Goal: Information Seeking & Learning: Learn about a topic

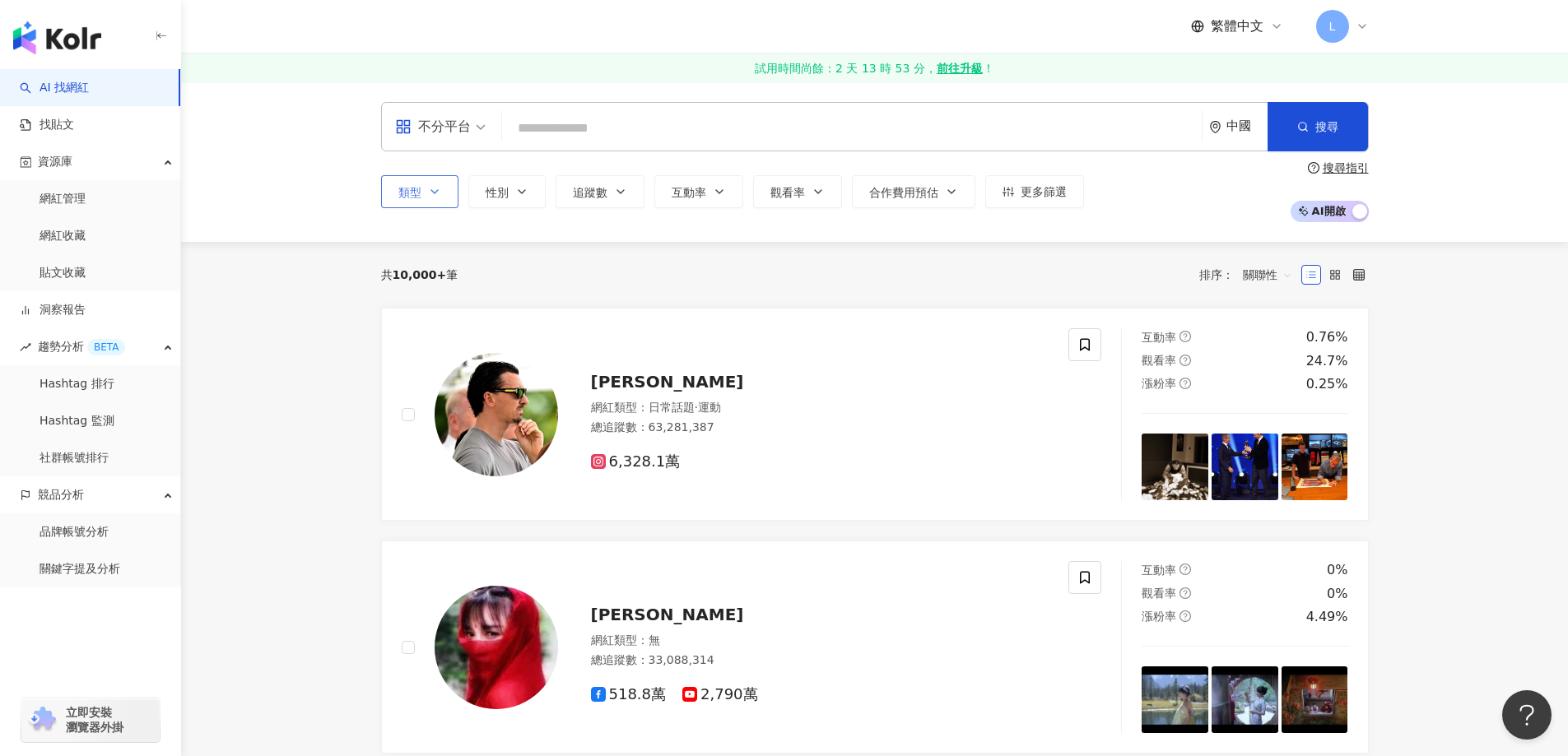
click at [422, 195] on button "類型" at bounding box center [420, 191] width 78 height 33
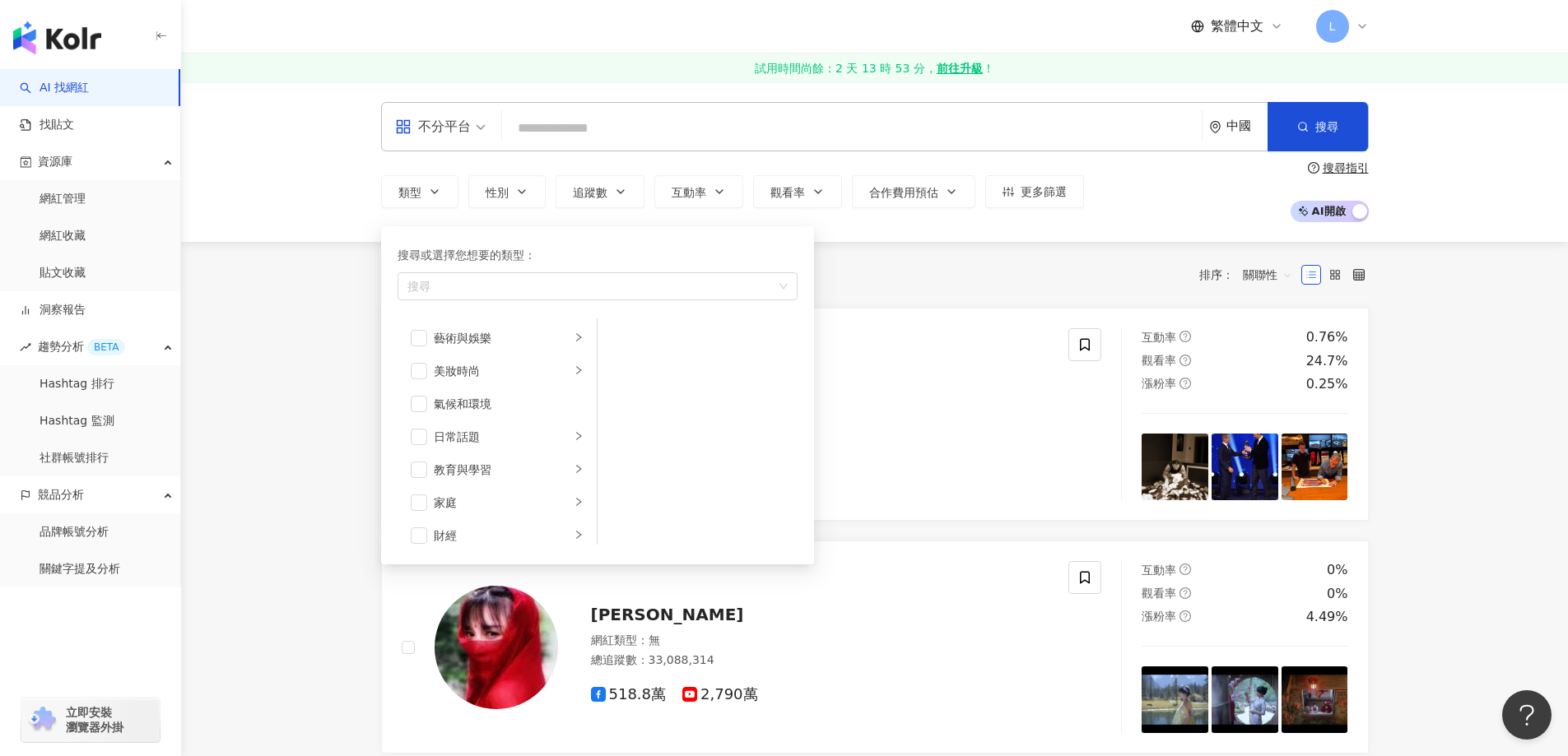
click at [435, 124] on div "不分平台" at bounding box center [433, 126] width 76 height 26
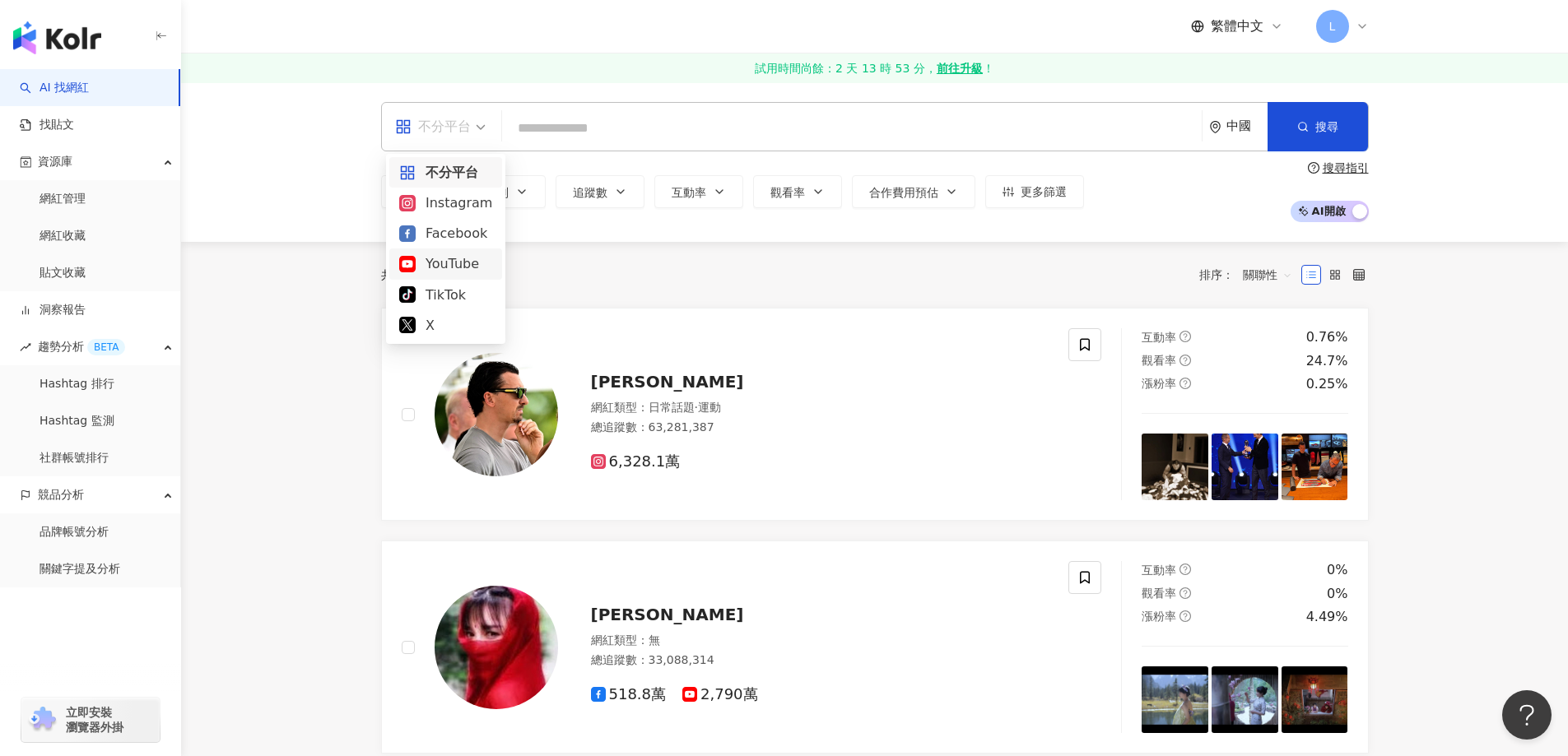
click at [442, 262] on div "YouTube" at bounding box center [445, 263] width 93 height 21
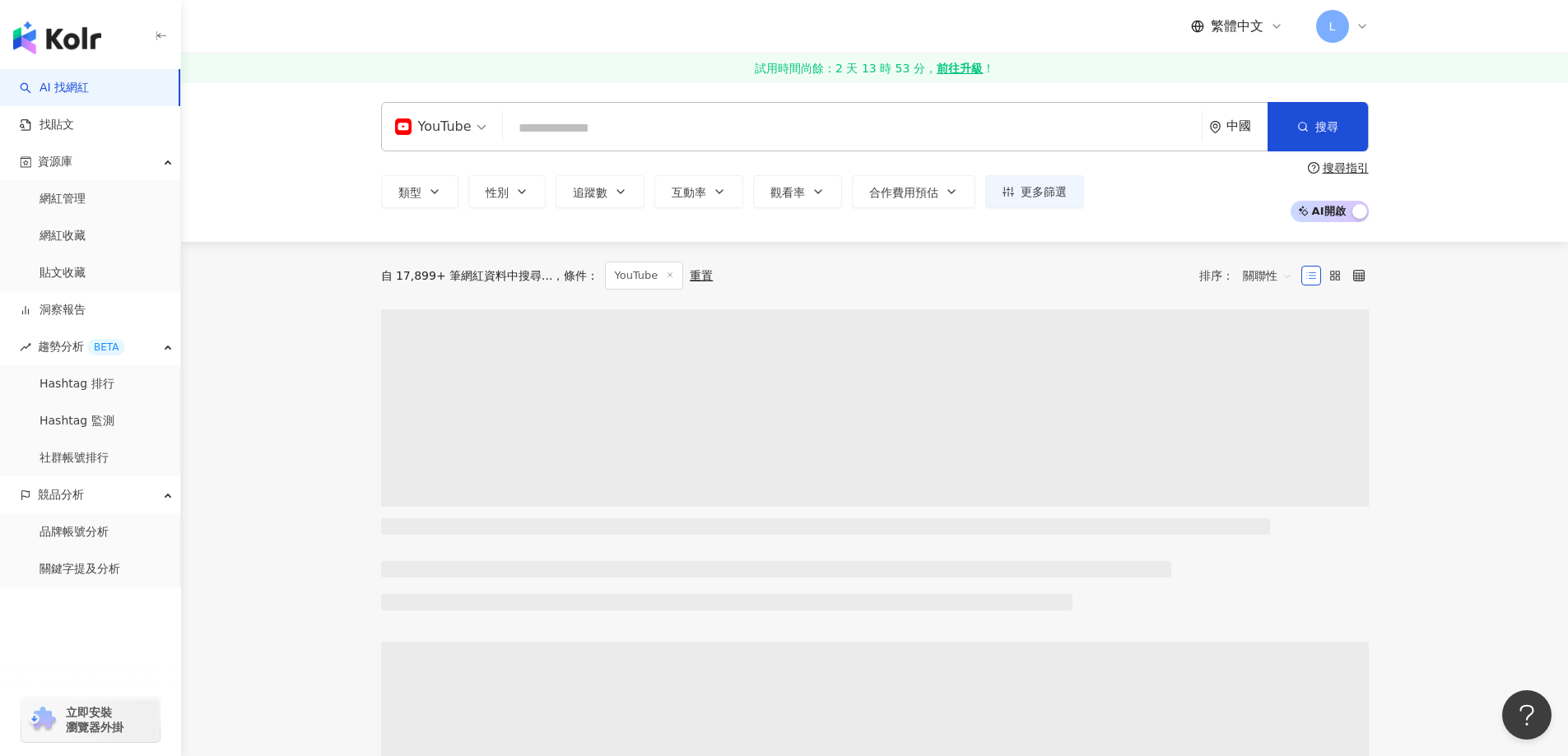
click at [451, 123] on div "YouTube" at bounding box center [433, 126] width 77 height 26
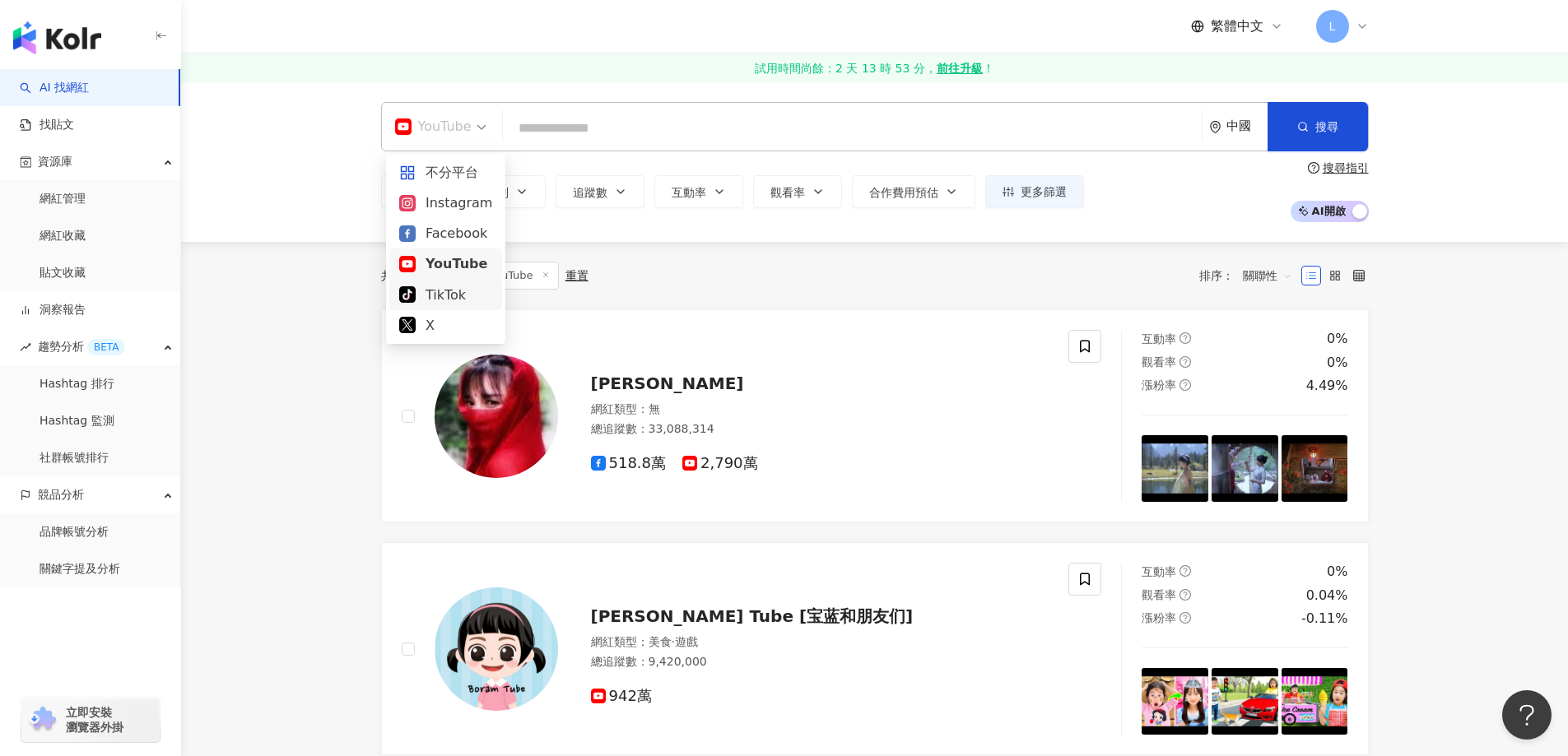
click at [453, 300] on div "TikTok" at bounding box center [445, 295] width 93 height 21
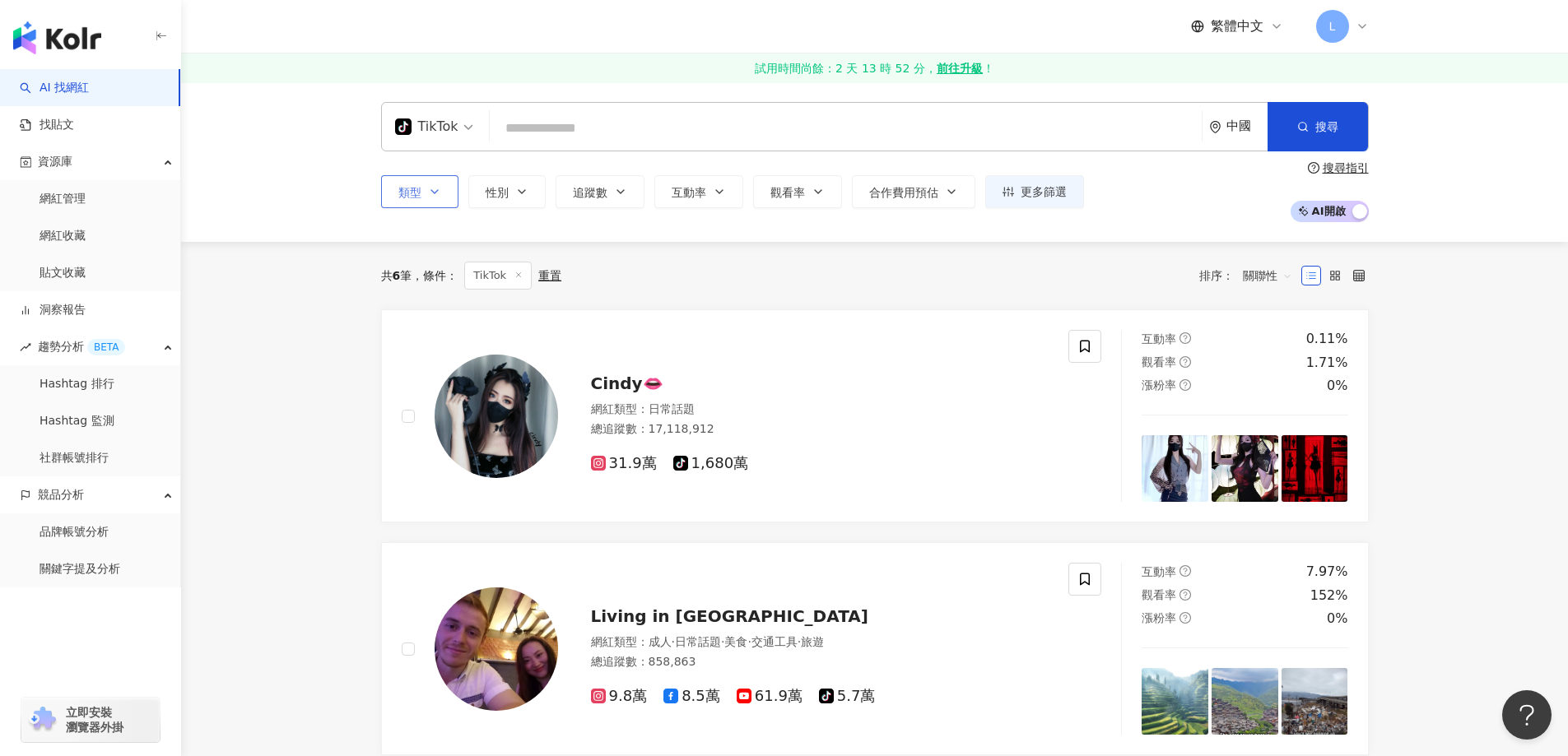
click at [436, 182] on button "類型" at bounding box center [420, 191] width 78 height 33
click at [1239, 130] on div "中國" at bounding box center [1247, 126] width 41 height 14
click at [1158, 179] on span "中國" at bounding box center [1177, 184] width 160 height 26
type input "**"
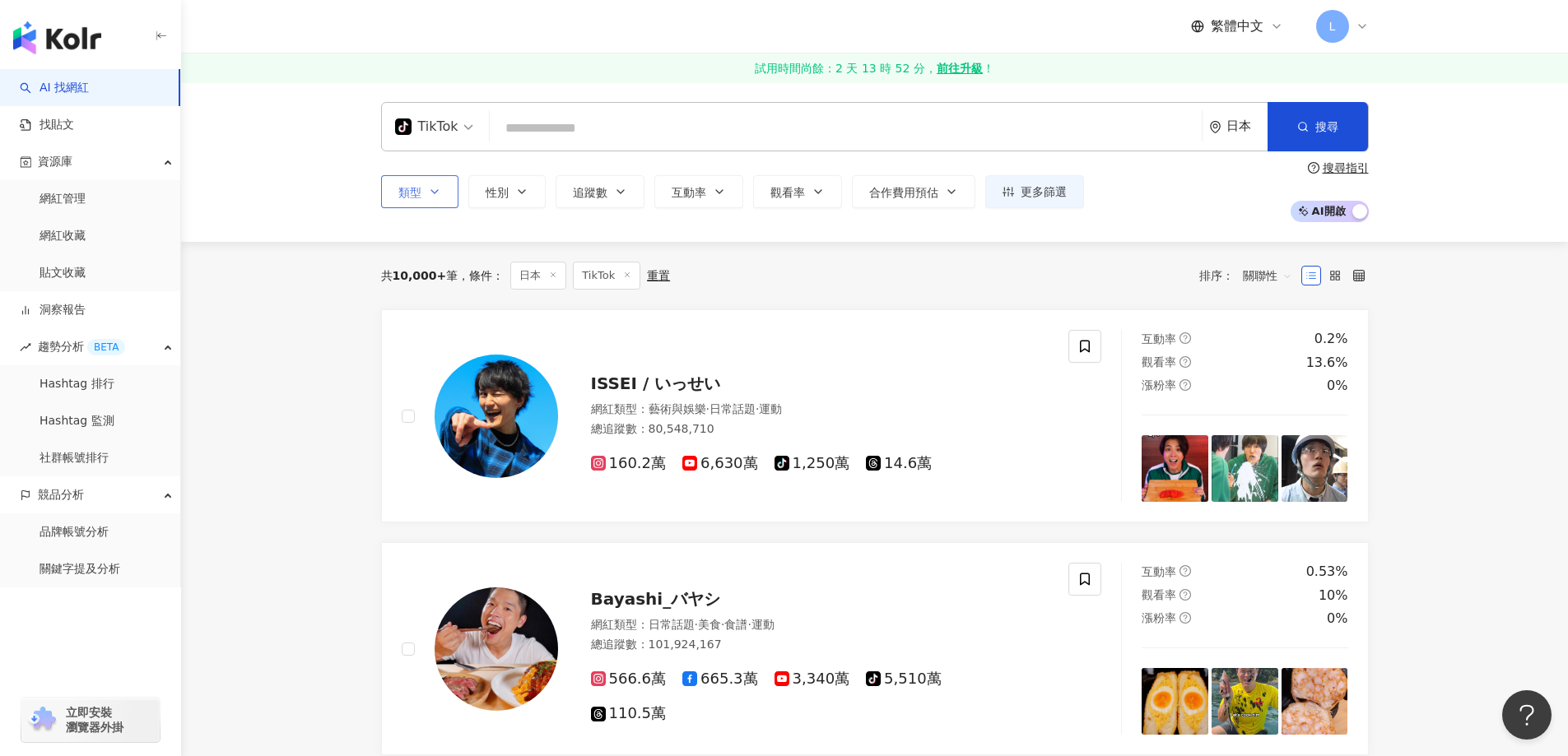
click at [409, 186] on span "類型" at bounding box center [410, 192] width 23 height 14
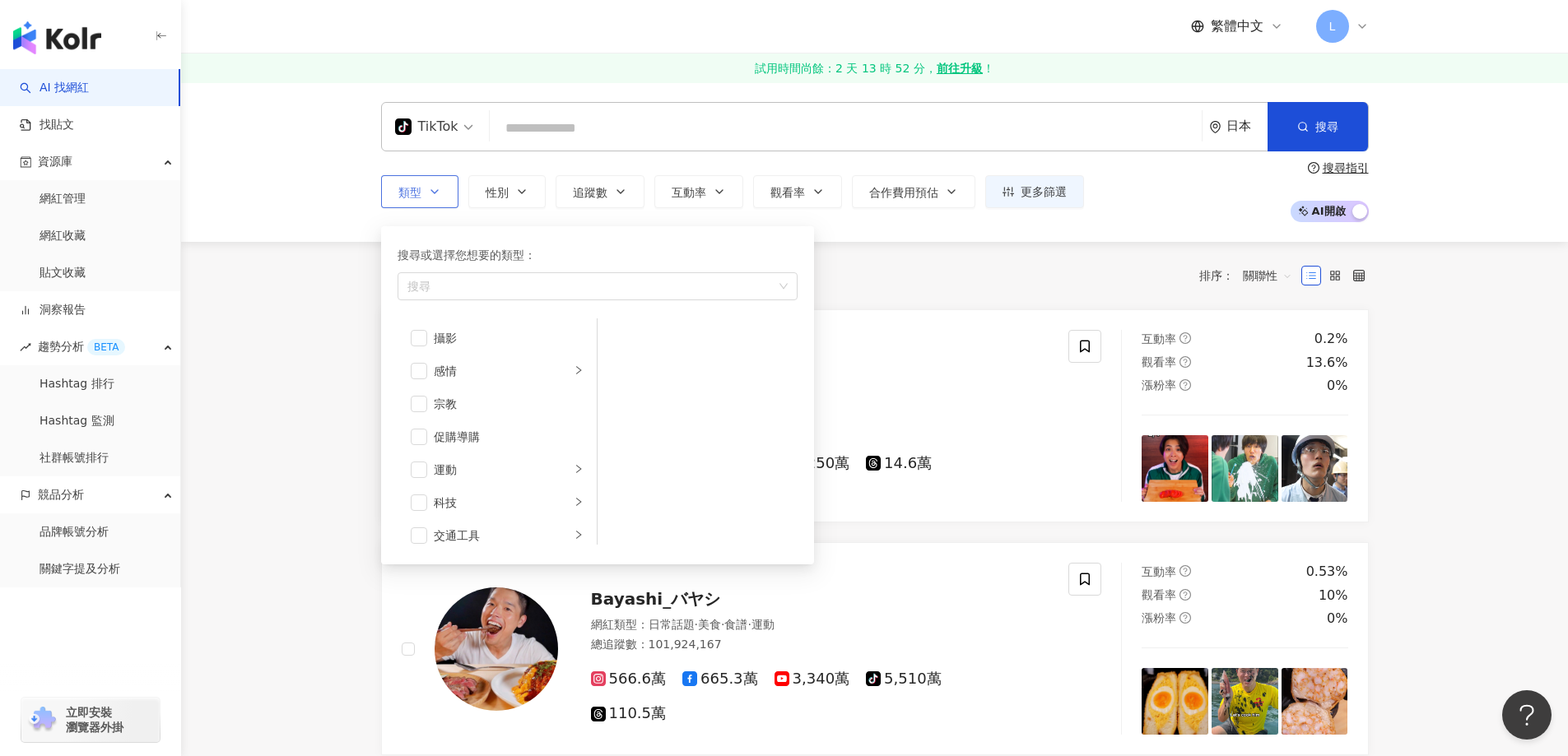
scroll to position [570, 0]
click at [466, 460] on div "交通工具" at bounding box center [502, 459] width 137 height 18
click at [426, 458] on span "button" at bounding box center [419, 459] width 16 height 16
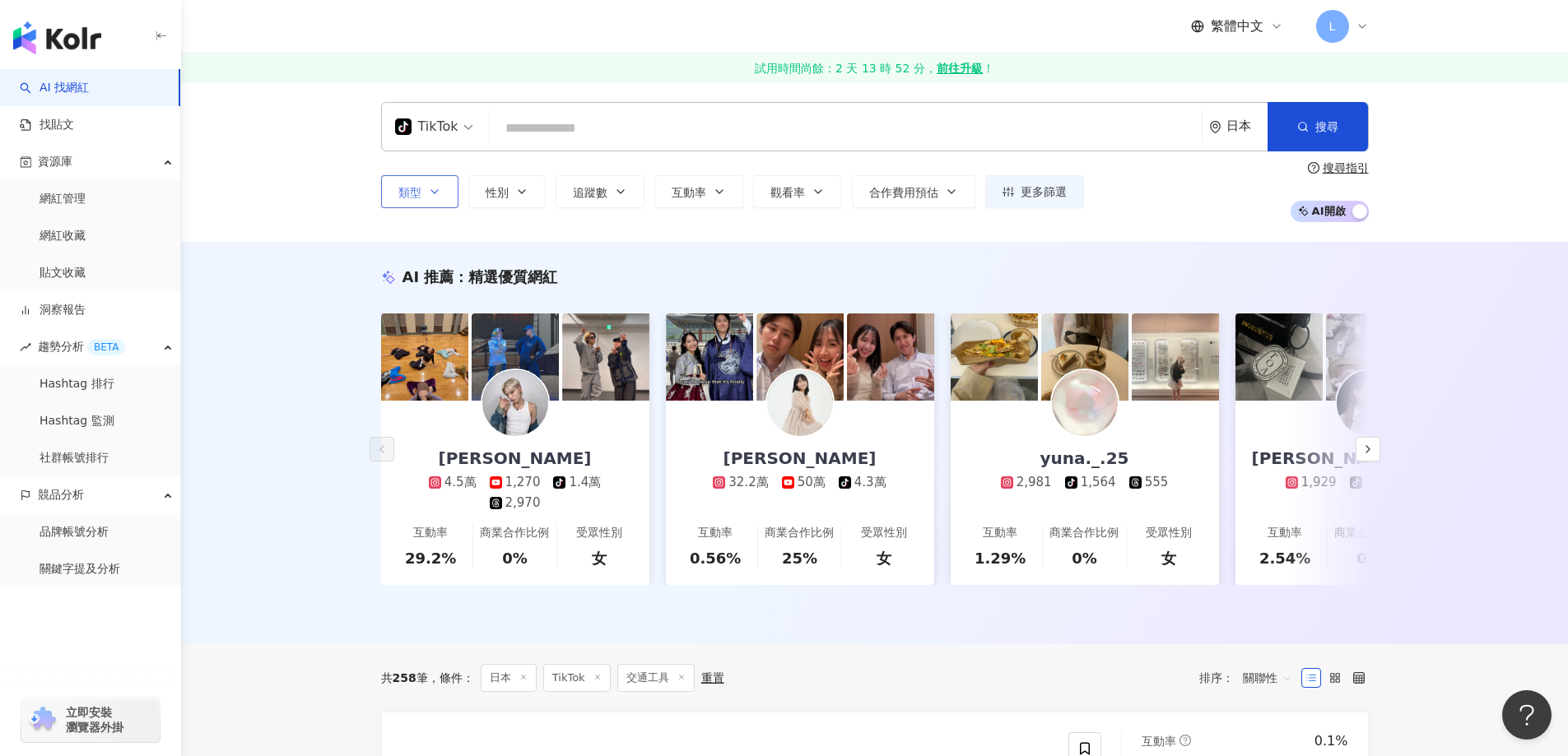
click at [407, 192] on span "類型" at bounding box center [410, 192] width 23 height 14
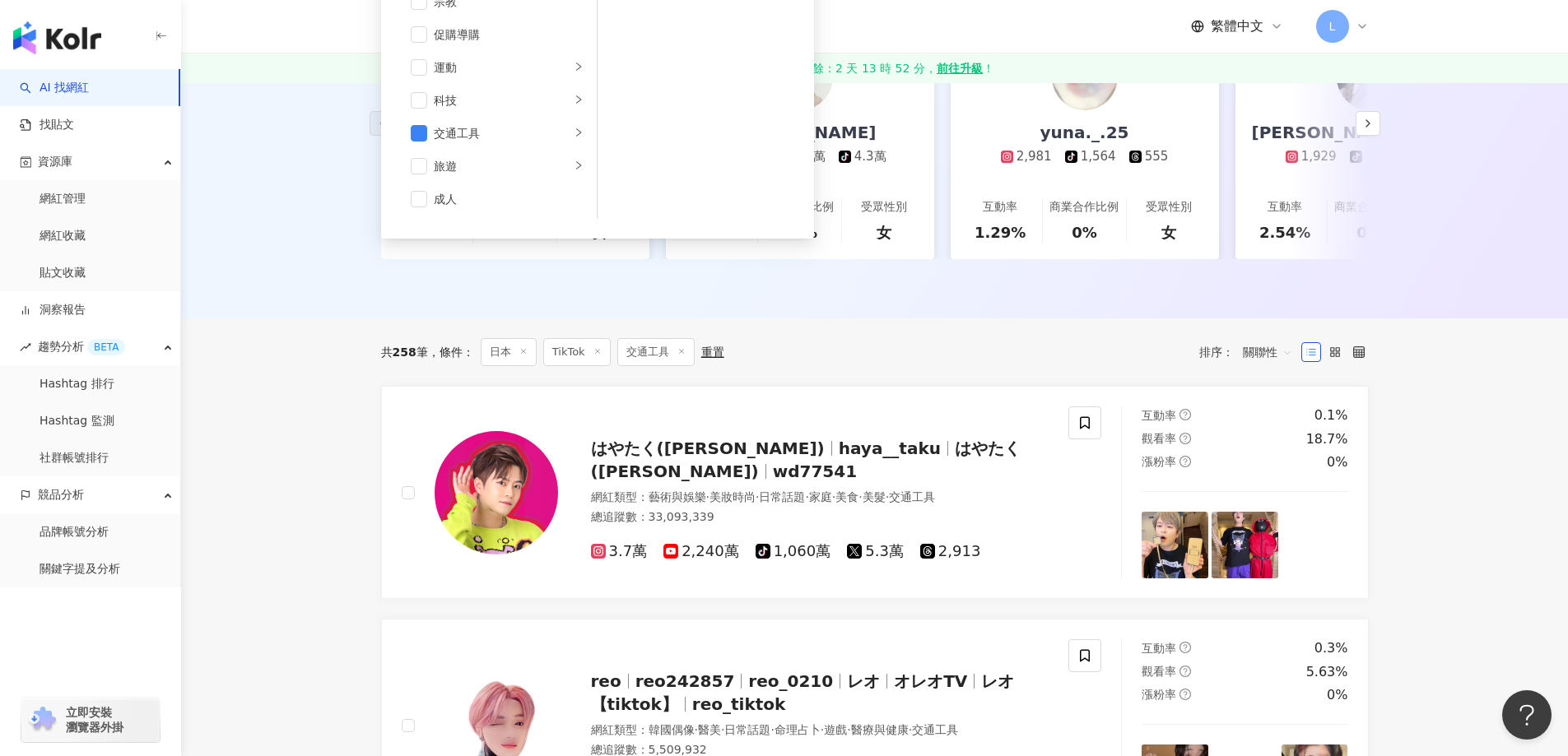
scroll to position [165, 0]
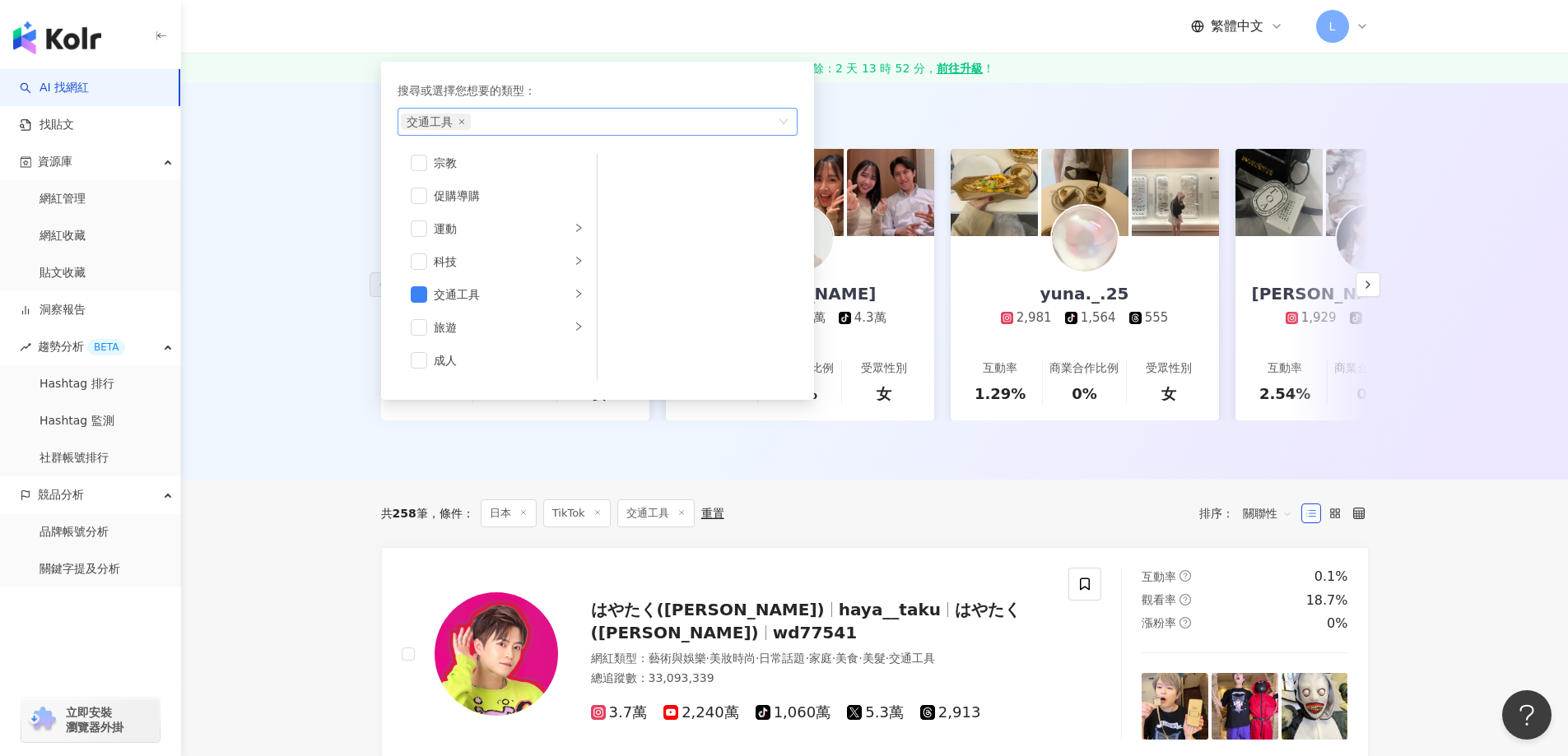
click at [534, 119] on div "交通工具" at bounding box center [589, 122] width 376 height 16
click at [572, 81] on div "搜尋或選擇您想要的類型：" at bounding box center [598, 90] width 400 height 18
click at [528, 123] on div "交通工具" at bounding box center [589, 122] width 376 height 16
click at [784, 121] on div "交通工具" at bounding box center [598, 122] width 400 height 28
click at [346, 137] on div "AI 推薦 ： 精選優質網紅 GENTA 4.5萬 1,270 tiktok-icon 1.4萬 2,970 互動率 29.2% 商業合作比例 0% 受眾性別…" at bounding box center [875, 278] width 1387 height 402
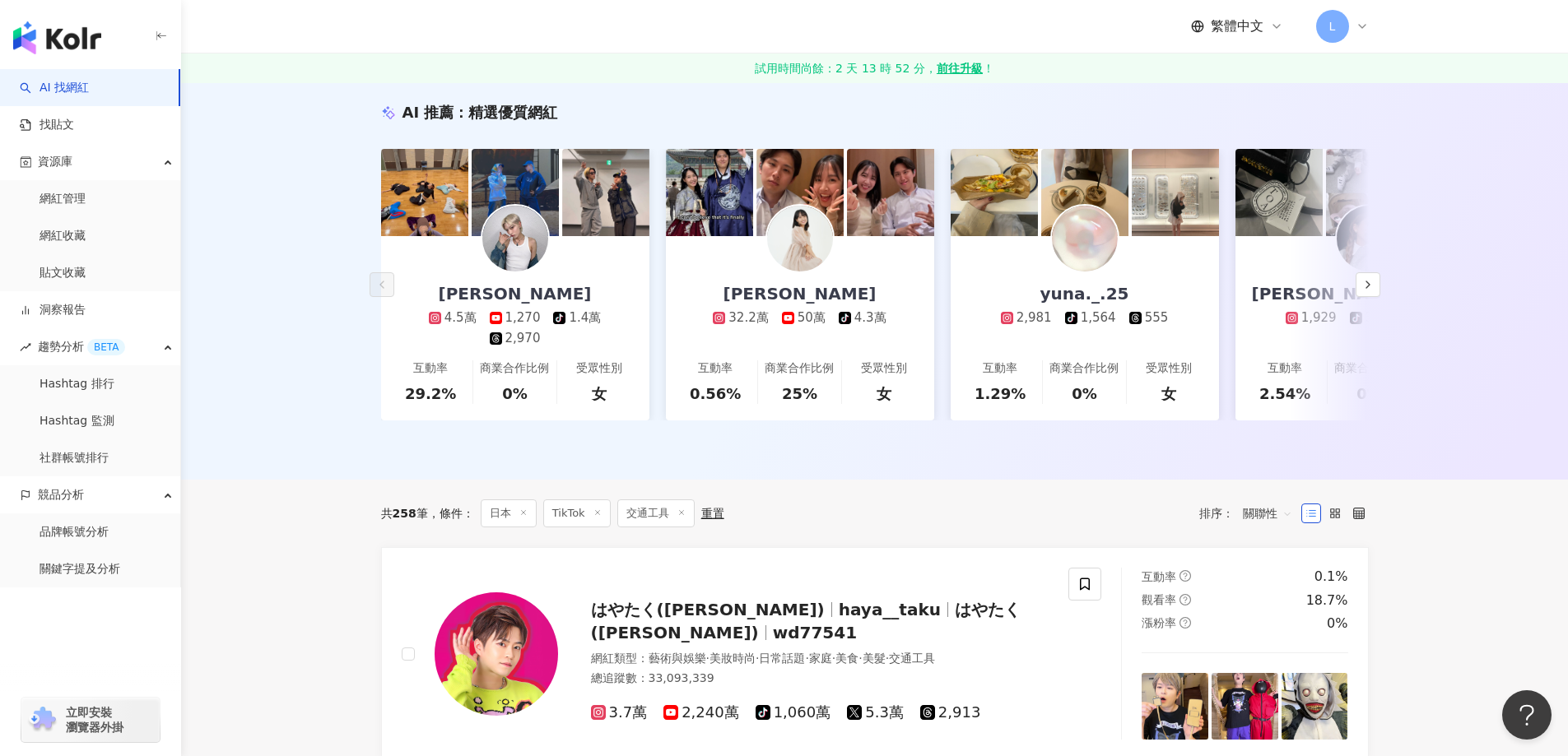
scroll to position [0, 0]
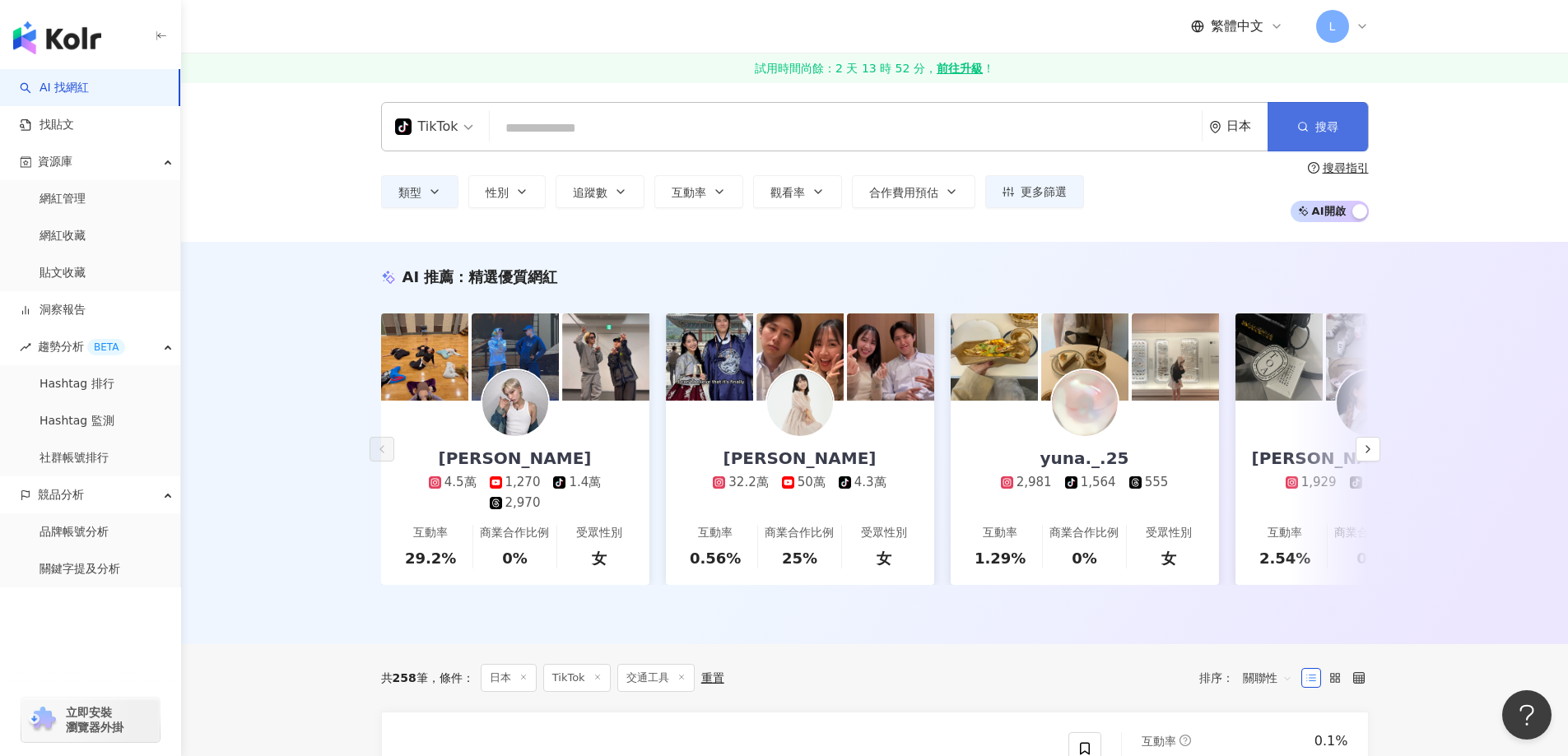
click at [1318, 123] on span "搜尋" at bounding box center [1327, 126] width 23 height 14
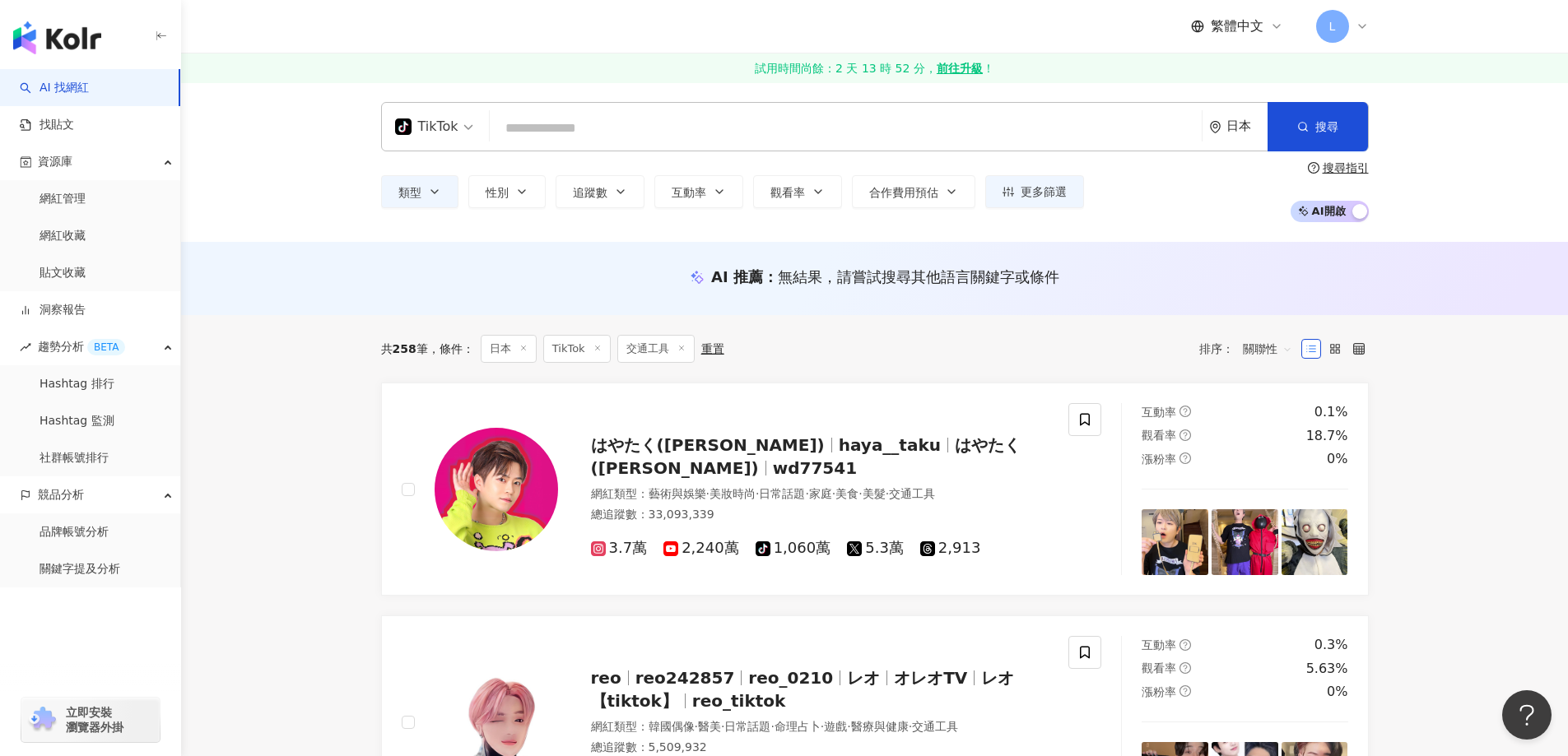
click at [912, 172] on div "類型 性別 追蹤數 互動率 觀看率 合作費用預估 更多篩選 搜尋指引 AI 開啟 AI 關閉" at bounding box center [875, 192] width 987 height 61
click at [896, 199] on span "合作費用預估" at bounding box center [903, 192] width 69 height 14
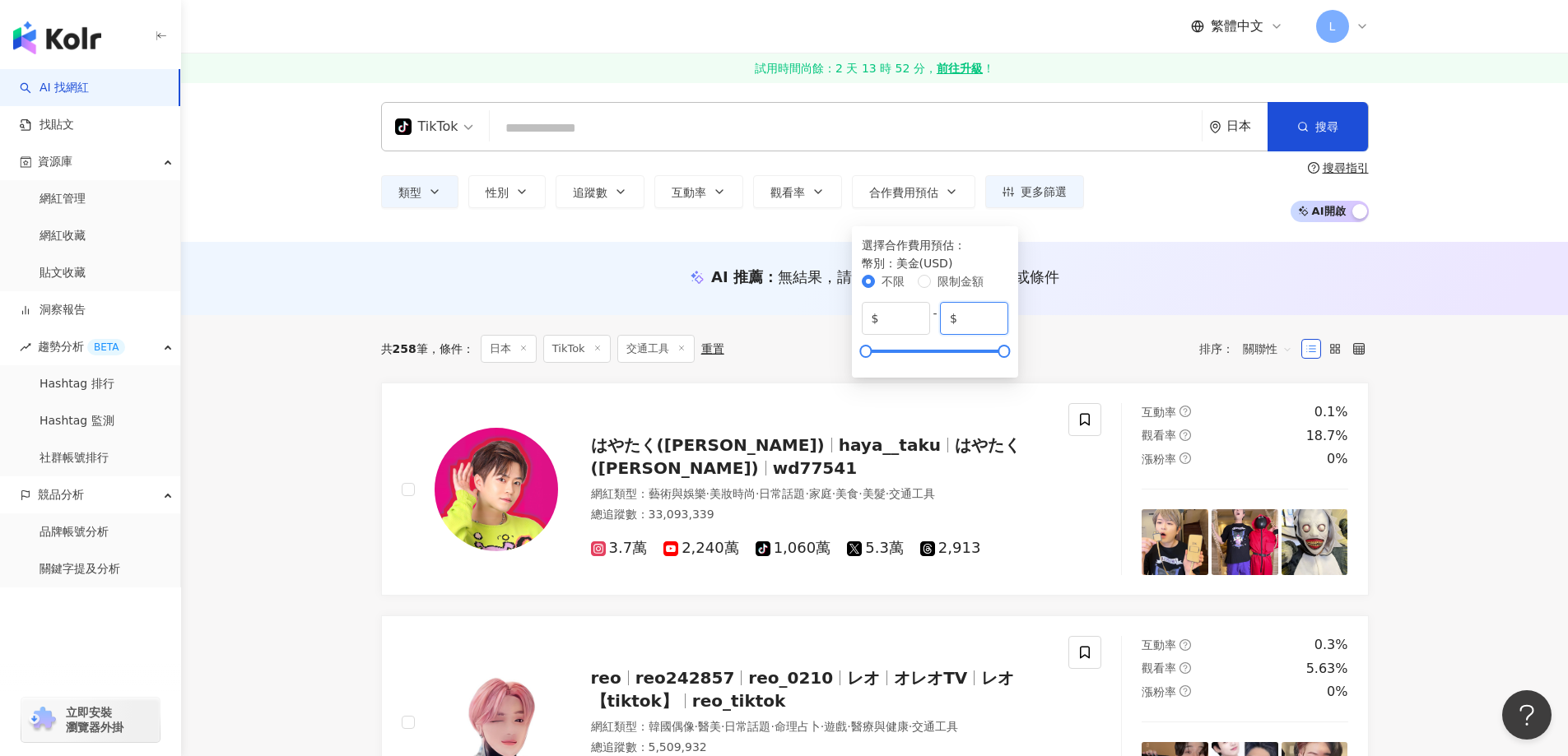
click at [998, 309] on input "*****" at bounding box center [979, 318] width 38 height 18
click at [998, 318] on input "*****" at bounding box center [979, 318] width 38 height 18
drag, startPoint x: 1160, startPoint y: 307, endPoint x: 1013, endPoint y: 310, distance: 147.0
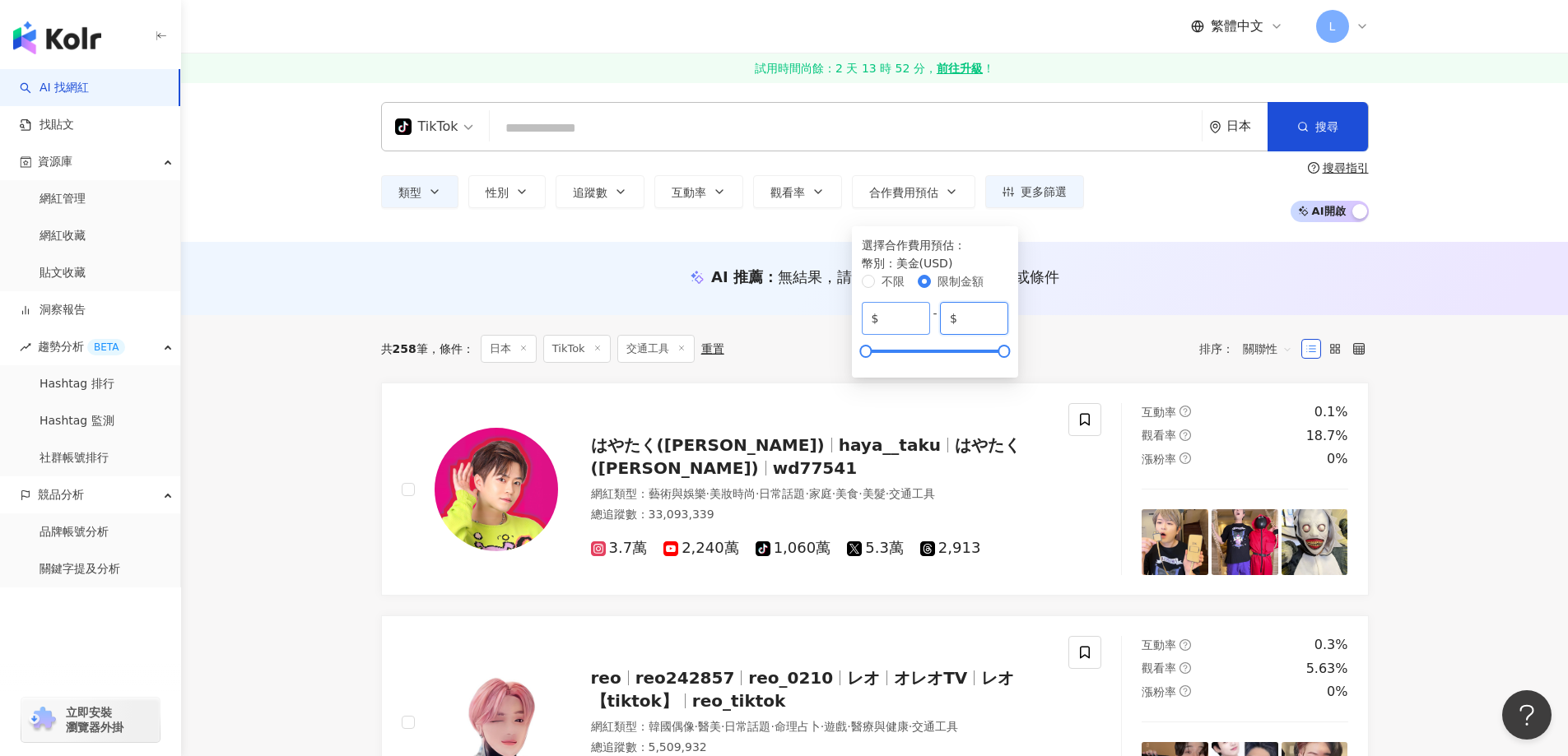
click at [1009, 310] on div "$ * - $ *****" at bounding box center [935, 318] width 147 height 33
type input "***"
click at [1009, 236] on div "選擇合作費用預估 ： 幣別 ： 美金 ( USD ) 不限 限制金額 $ * - $ ***" at bounding box center [935, 302] width 147 height 132
click at [1145, 189] on div "類型 性別 追蹤數 互動率 觀看率 合作費用預估 更多篩選 選擇合作費用預估 ： 幣別 ： 美金 ( USD ) 不限 限制金額 $ * - $ *** 搜尋…" at bounding box center [875, 192] width 987 height 61
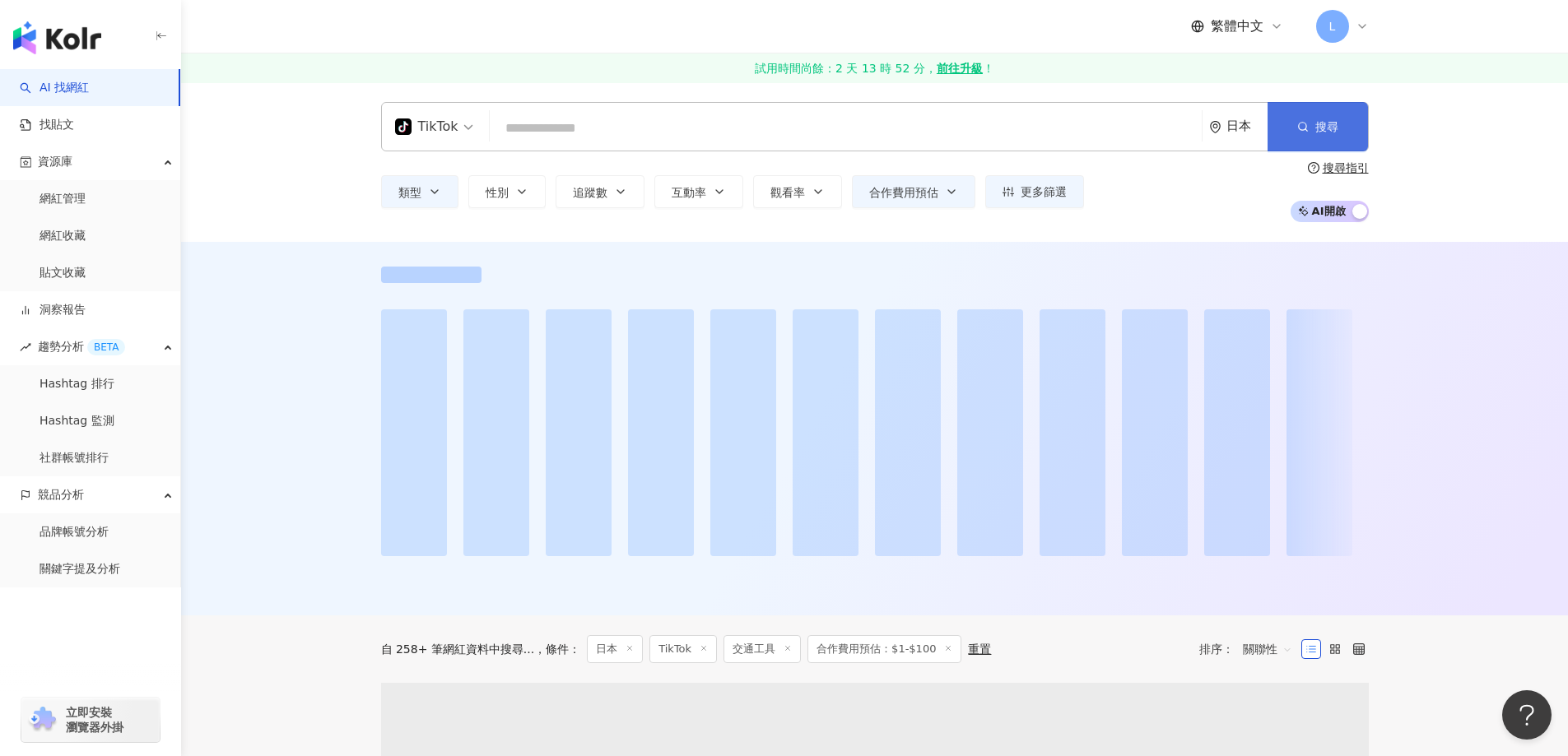
click at [1299, 137] on button "搜尋" at bounding box center [1317, 126] width 100 height 50
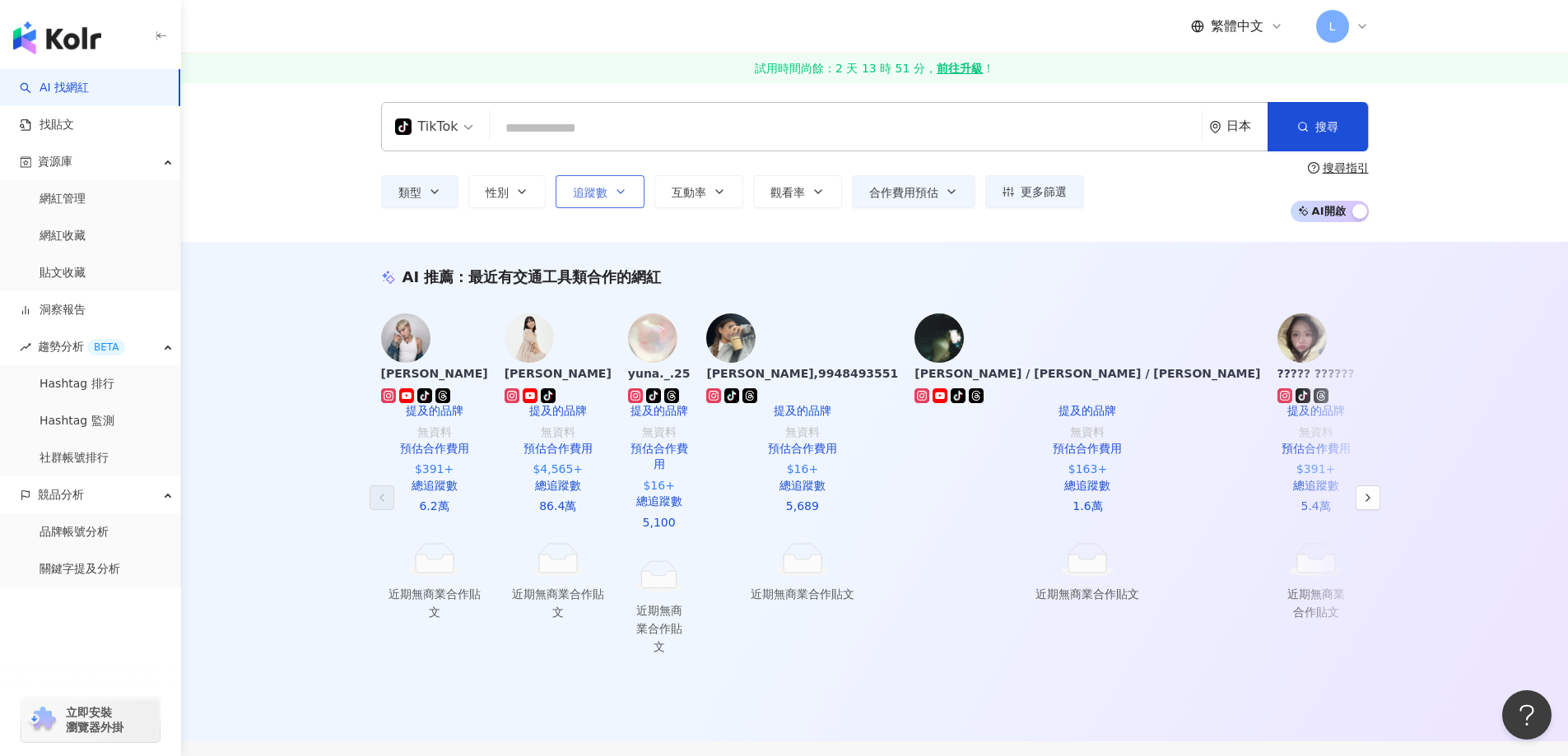
click at [595, 187] on span "追蹤數" at bounding box center [590, 192] width 34 height 14
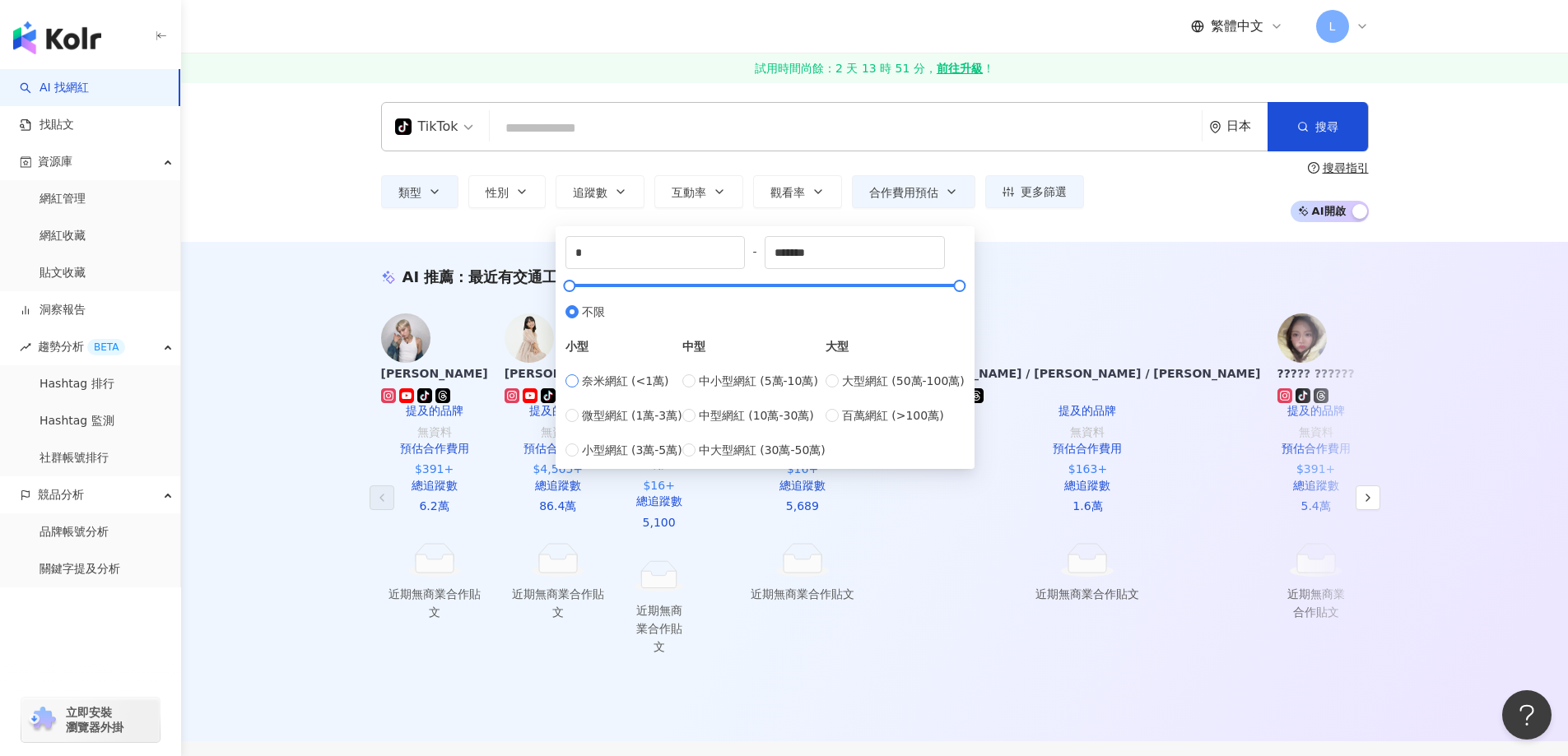
type input "****"
type input "*****"
click at [1181, 246] on div "AI 推薦 ： 最近有交通工具類合作的網紅 GENTA tiktok-icon 提及的品牌 無資料 預估合作費用 $391+ 總追蹤數 6.2萬 近期無商業合…" at bounding box center [875, 490] width 1387 height 498
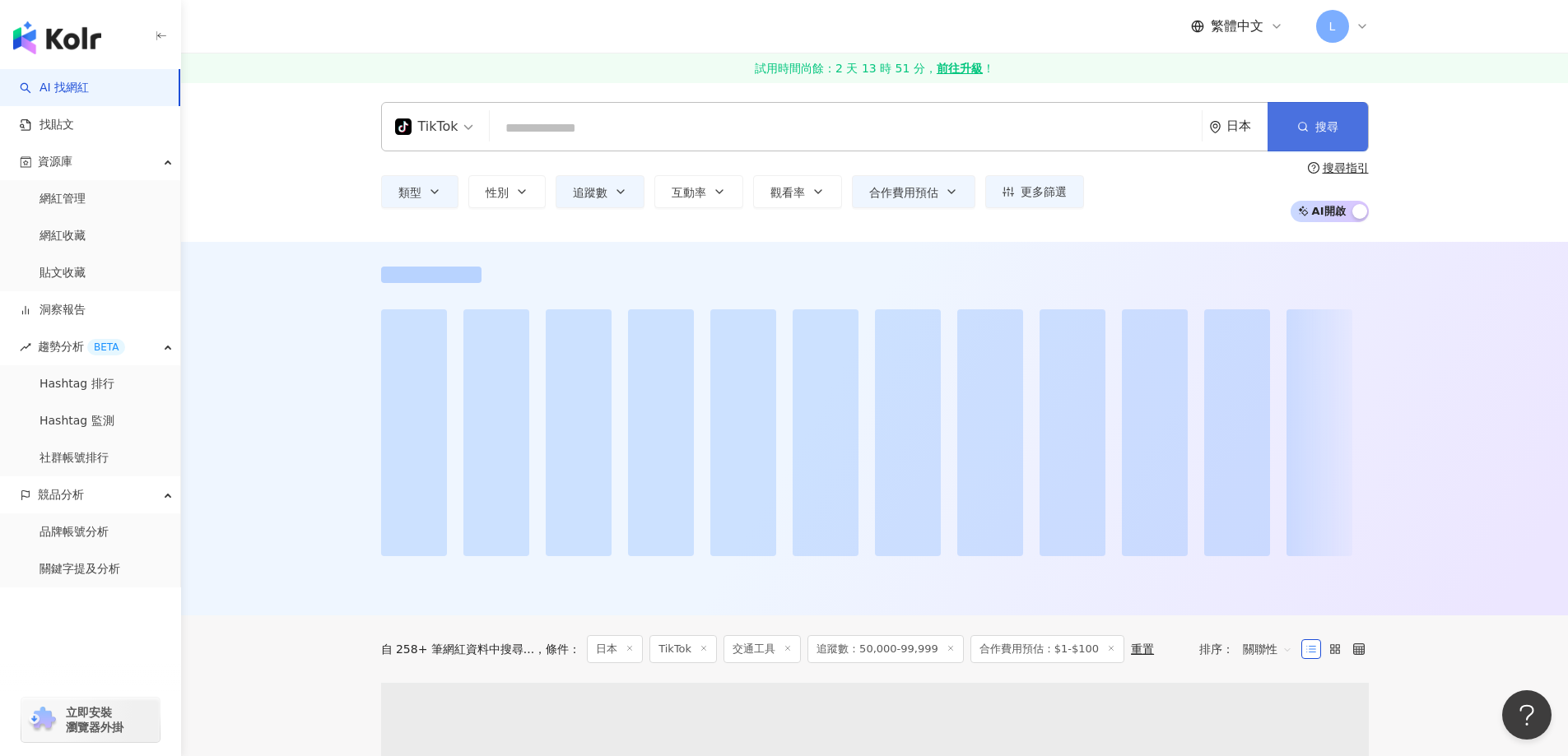
click at [1330, 131] on span "搜尋" at bounding box center [1327, 126] width 23 height 14
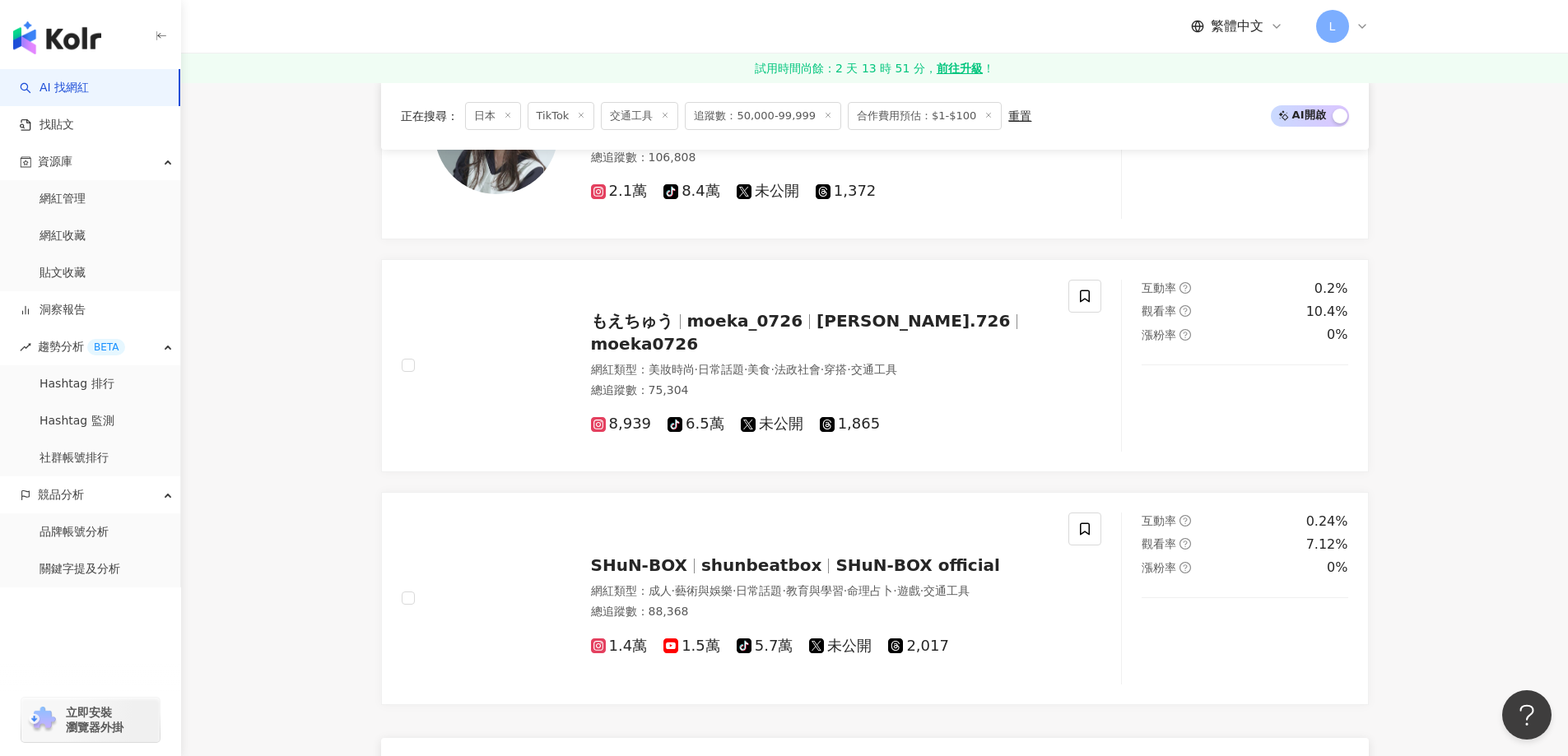
scroll to position [2056, 0]
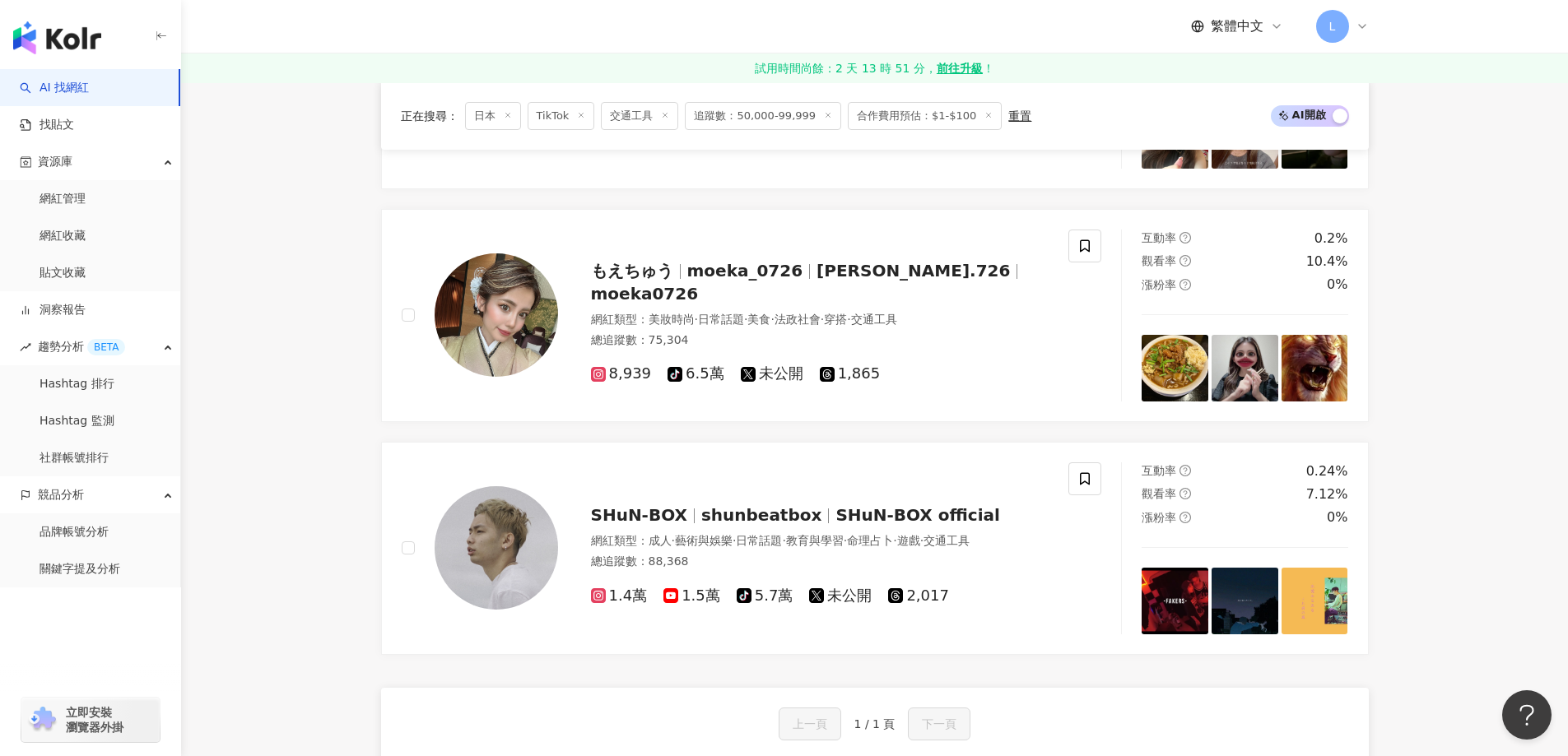
click at [985, 118] on icon at bounding box center [988, 114] width 8 height 8
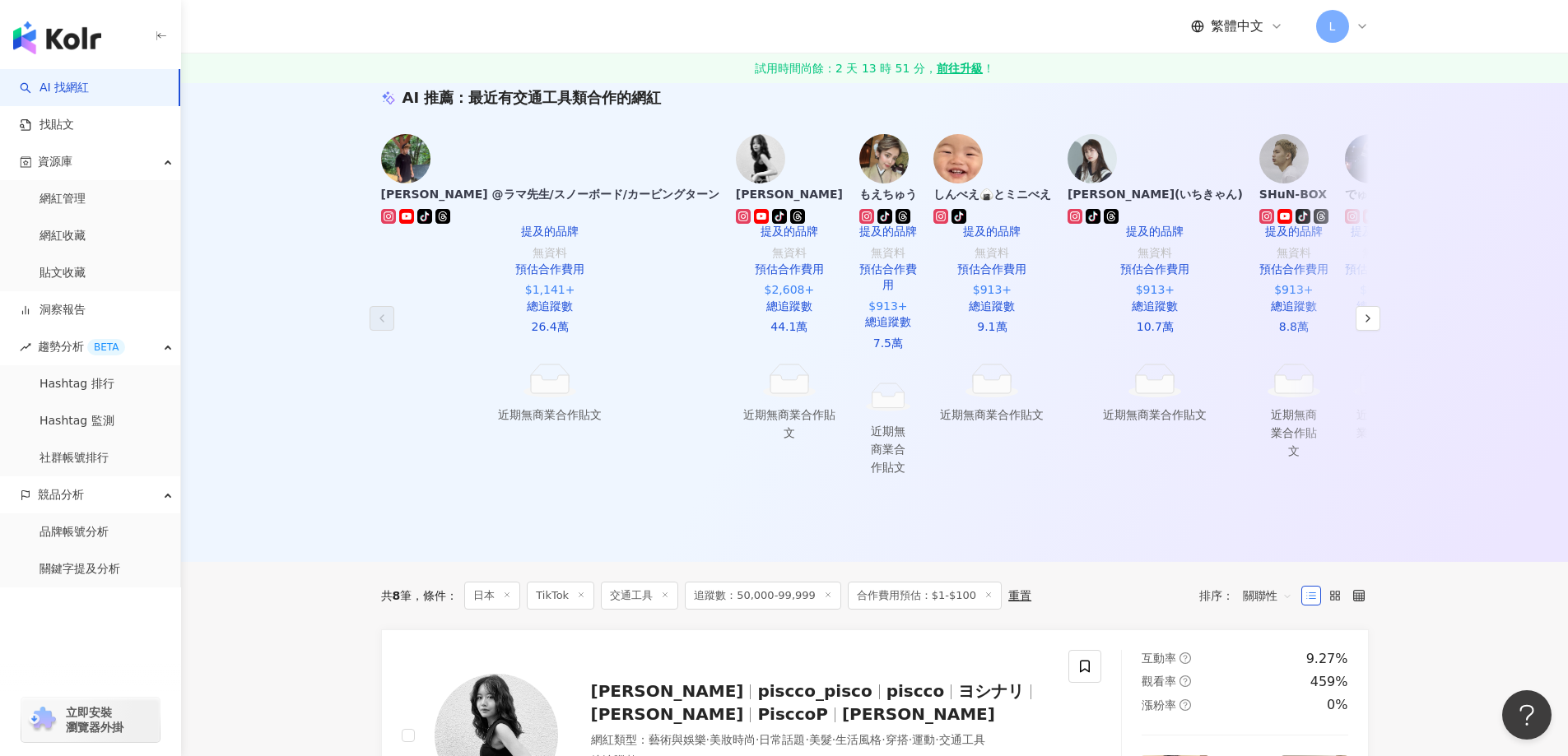
scroll to position [68, 0]
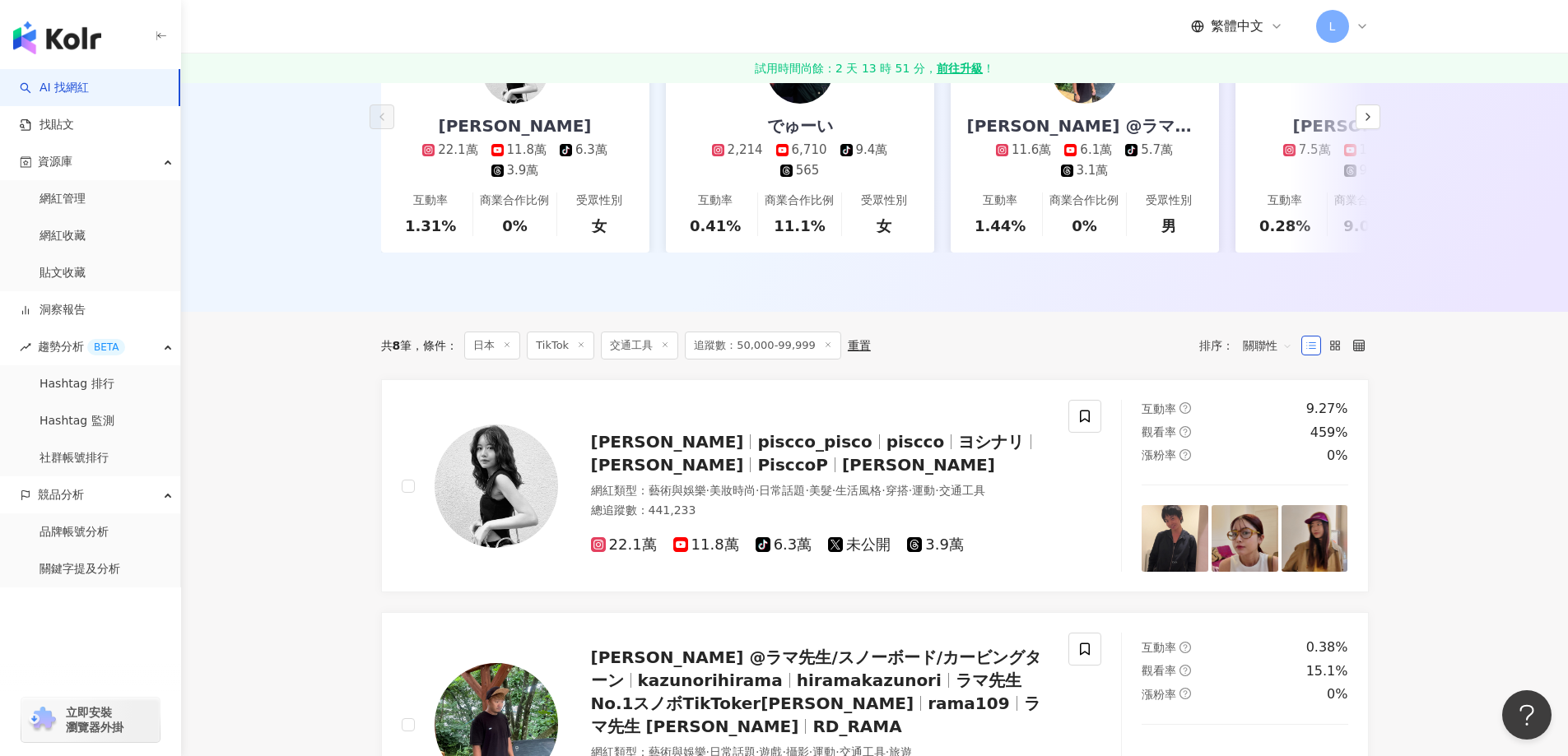
scroll to position [165, 0]
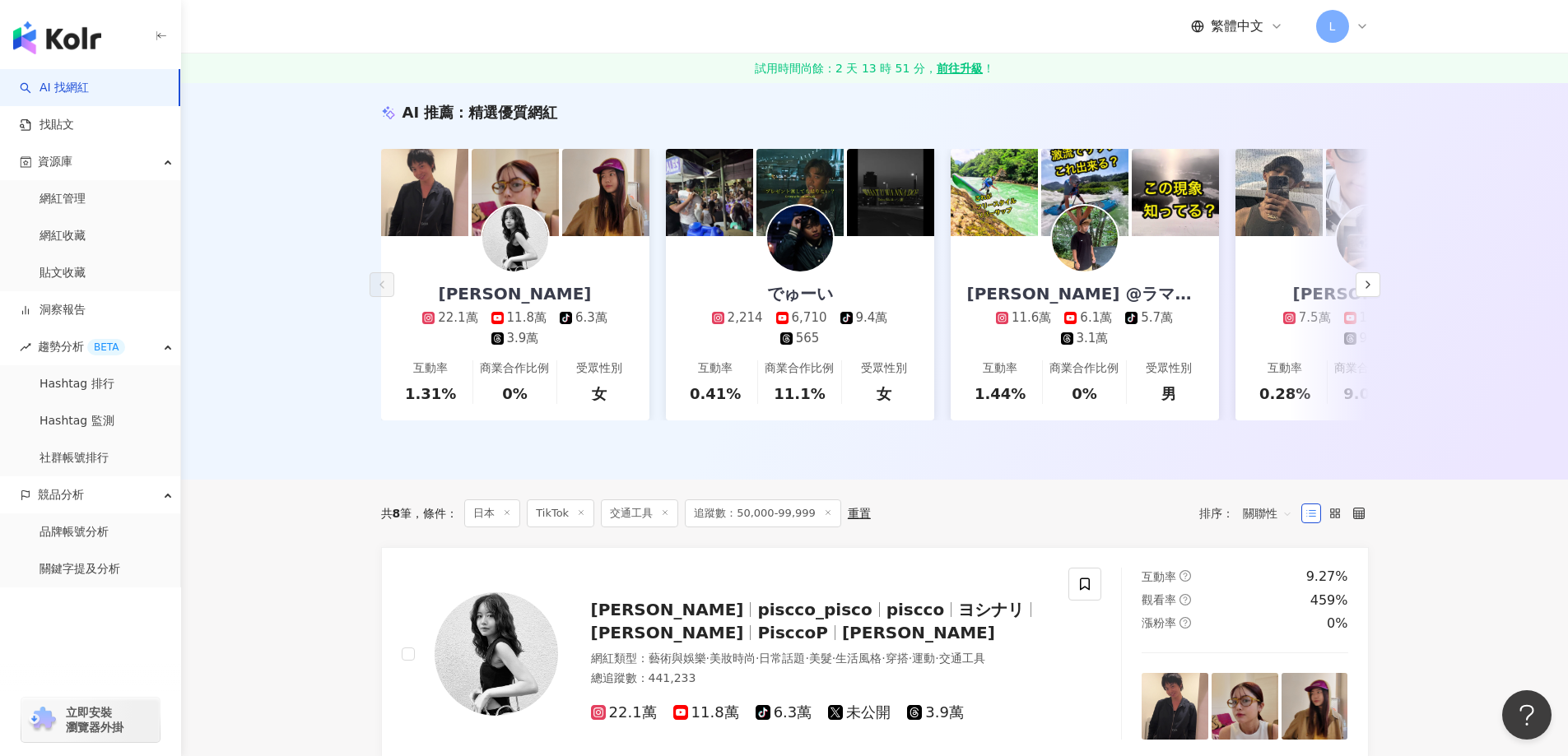
click at [669, 516] on icon at bounding box center [665, 512] width 8 height 8
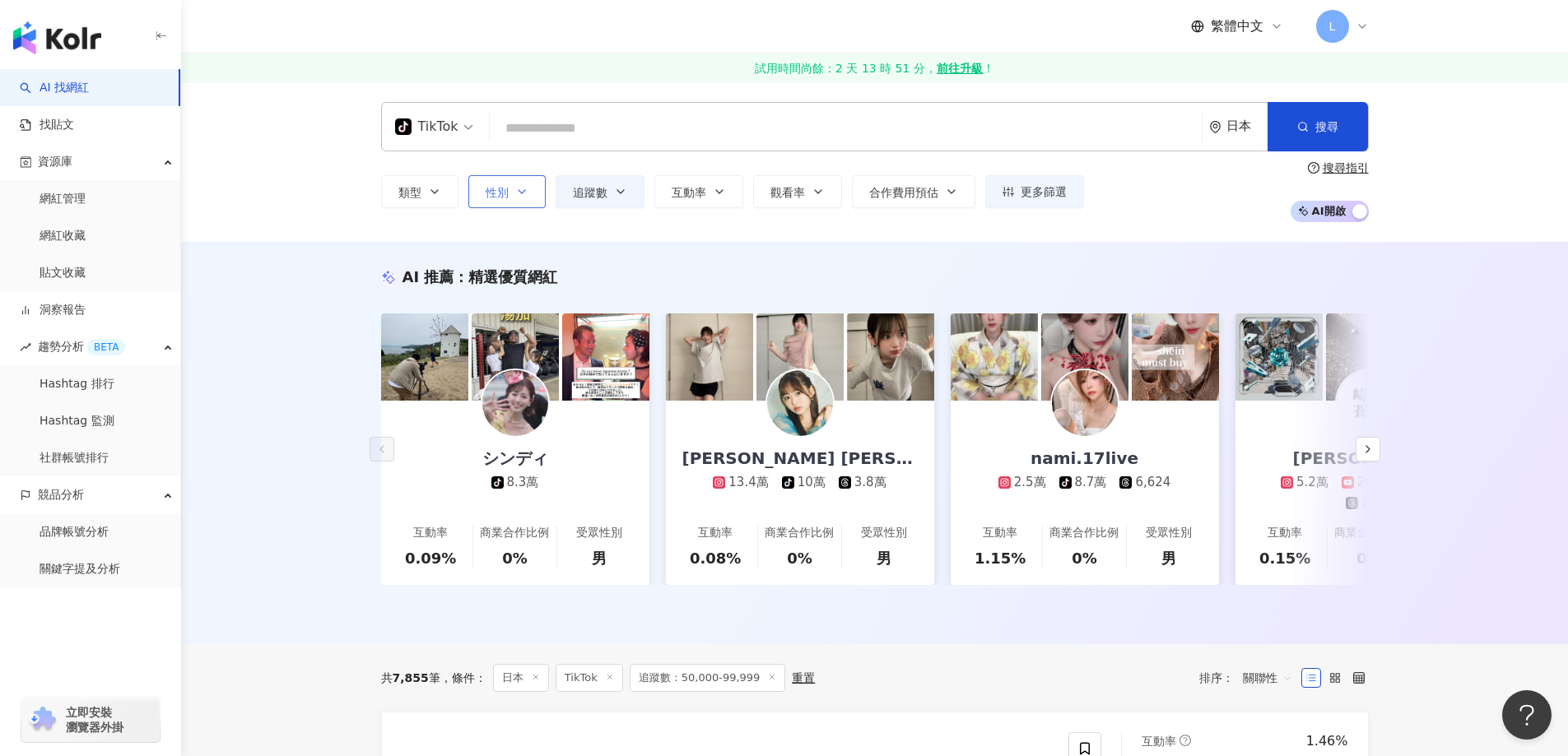
click at [488, 187] on span "性別" at bounding box center [498, 192] width 23 height 14
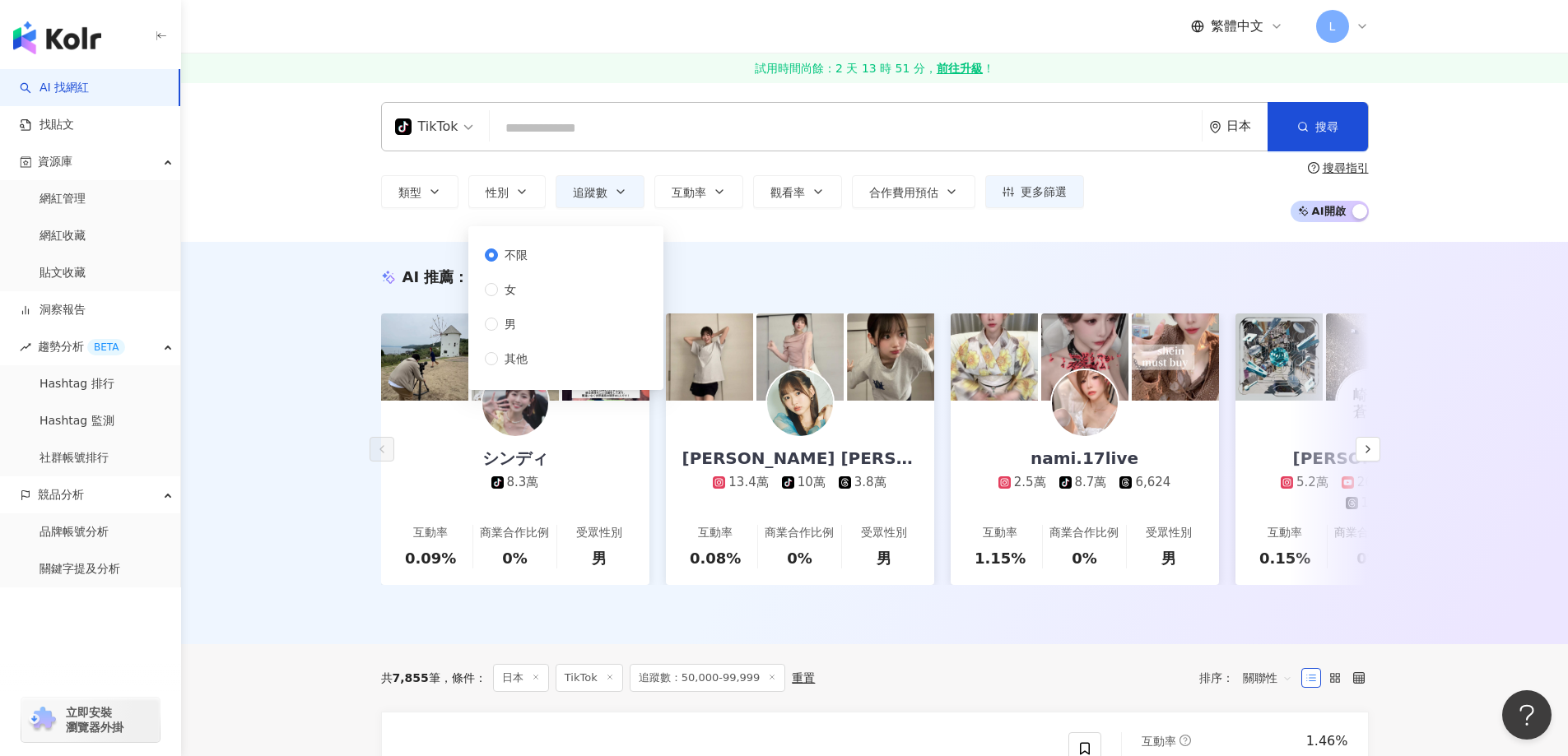
click at [512, 345] on div "不限 女 男 其他" at bounding box center [513, 306] width 56 height 122
click at [508, 329] on span "男" at bounding box center [509, 324] width 24 height 18
click at [1316, 120] on span "搜尋" at bounding box center [1327, 126] width 23 height 14
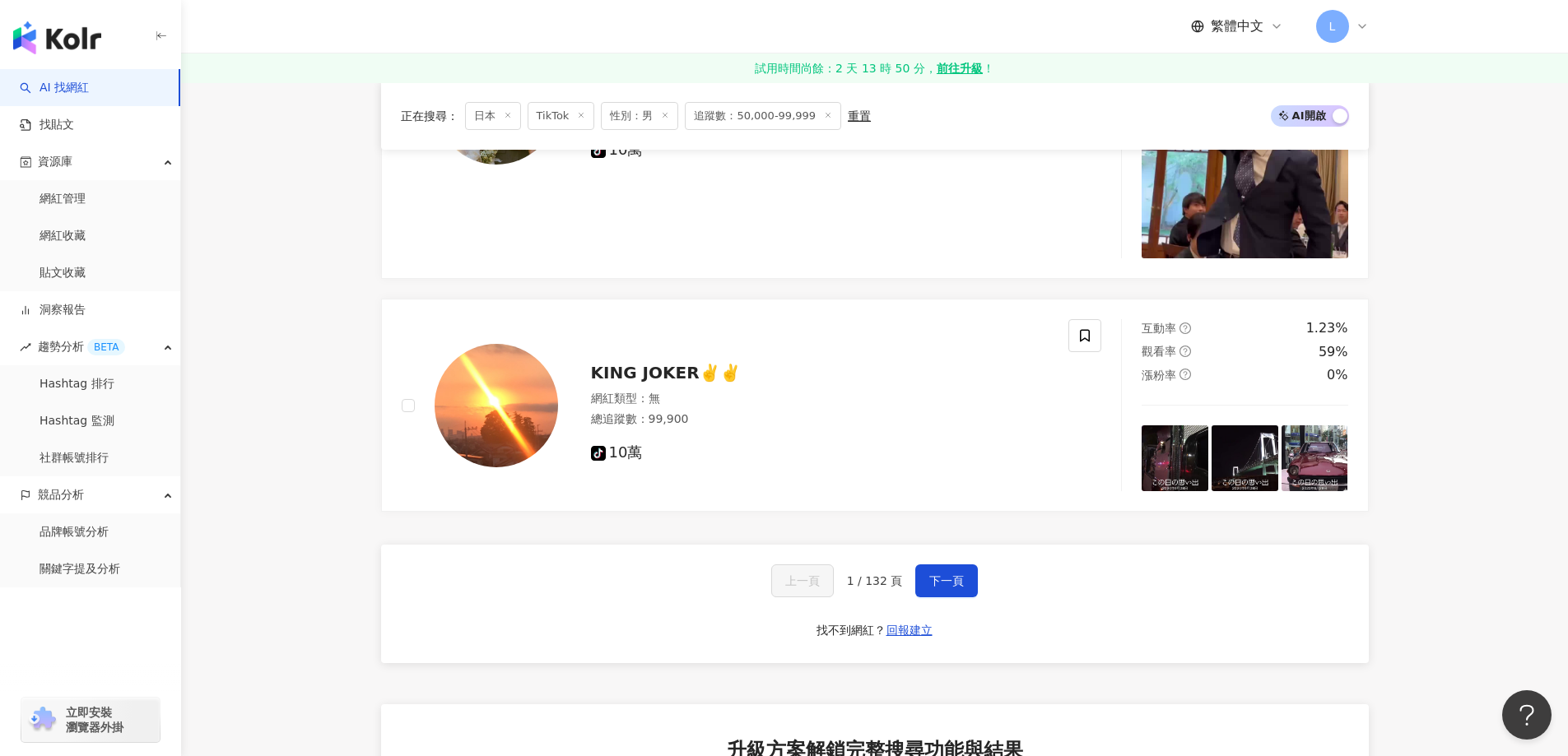
scroll to position [3208, 0]
click at [957, 563] on button "下一頁" at bounding box center [946, 579] width 62 height 33
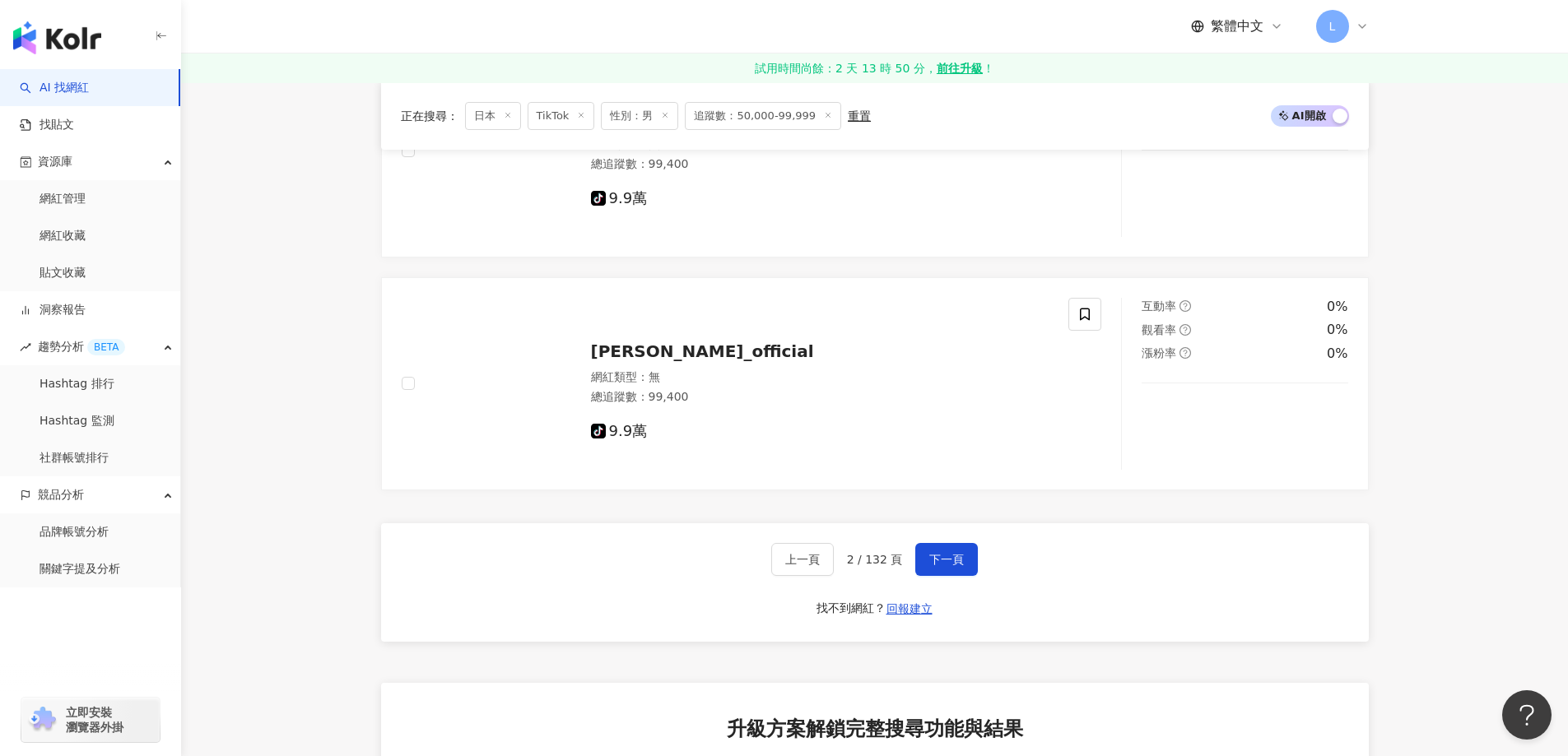
scroll to position [3291, 0]
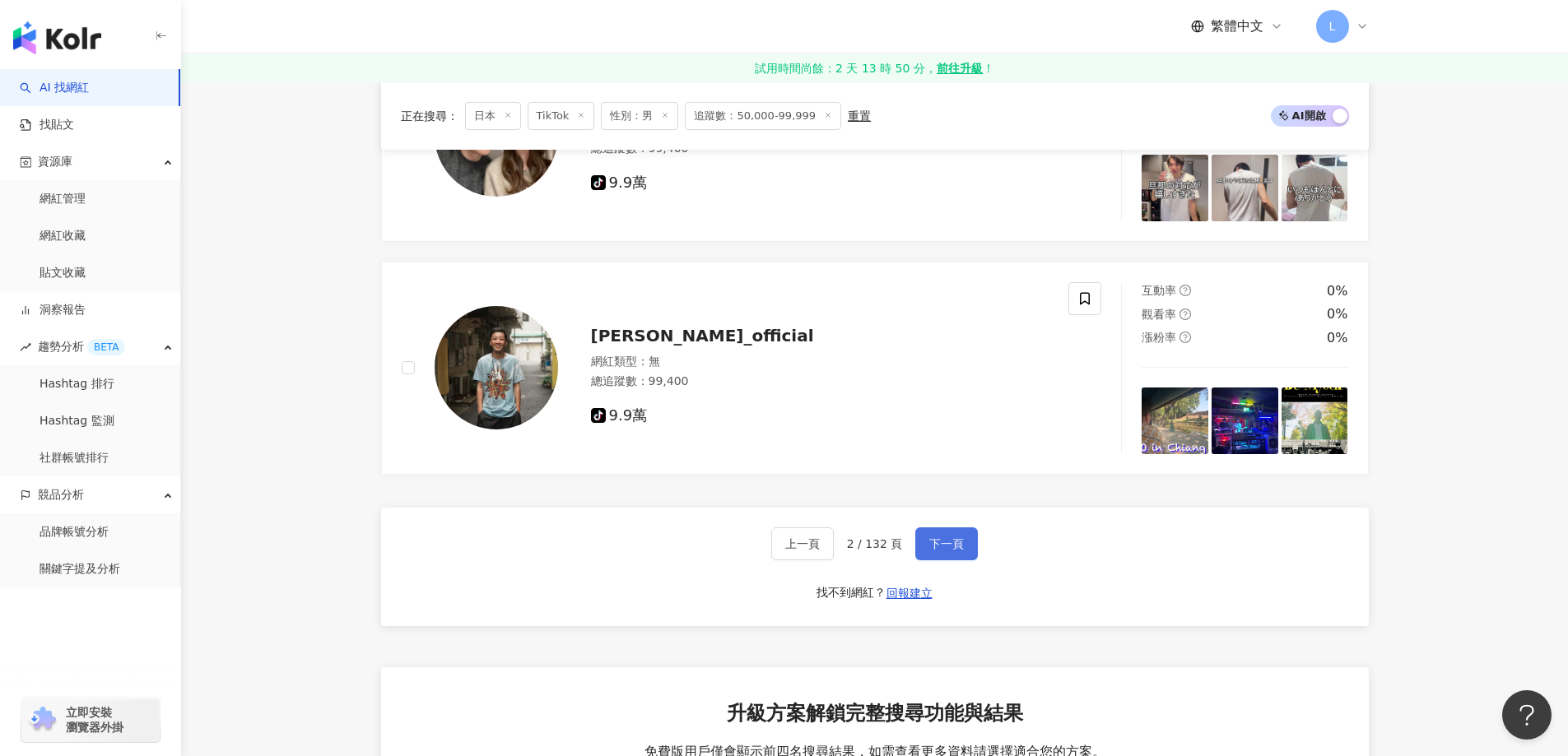
click at [950, 551] on span "下一頁" at bounding box center [947, 543] width 34 height 14
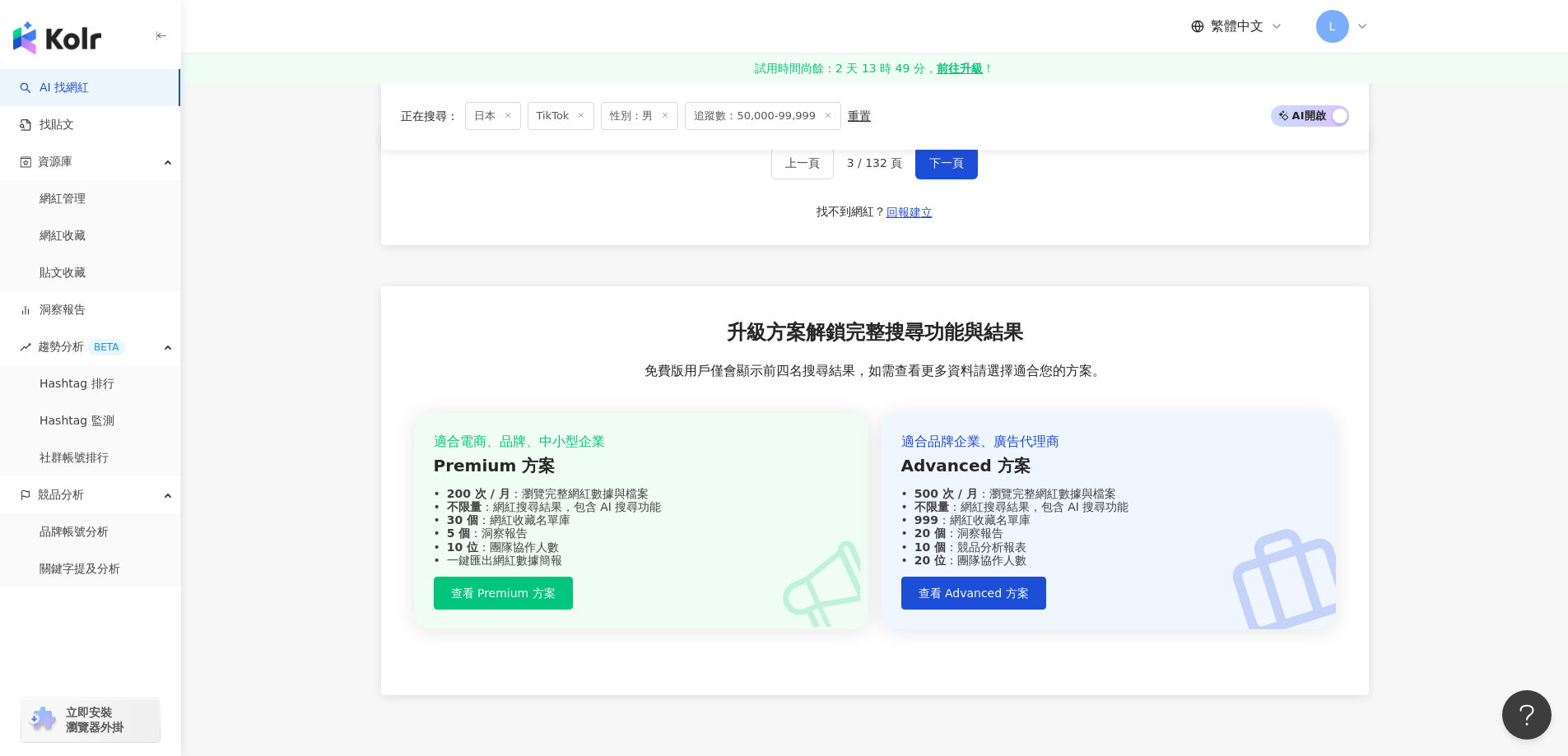
scroll to position [3406, 0]
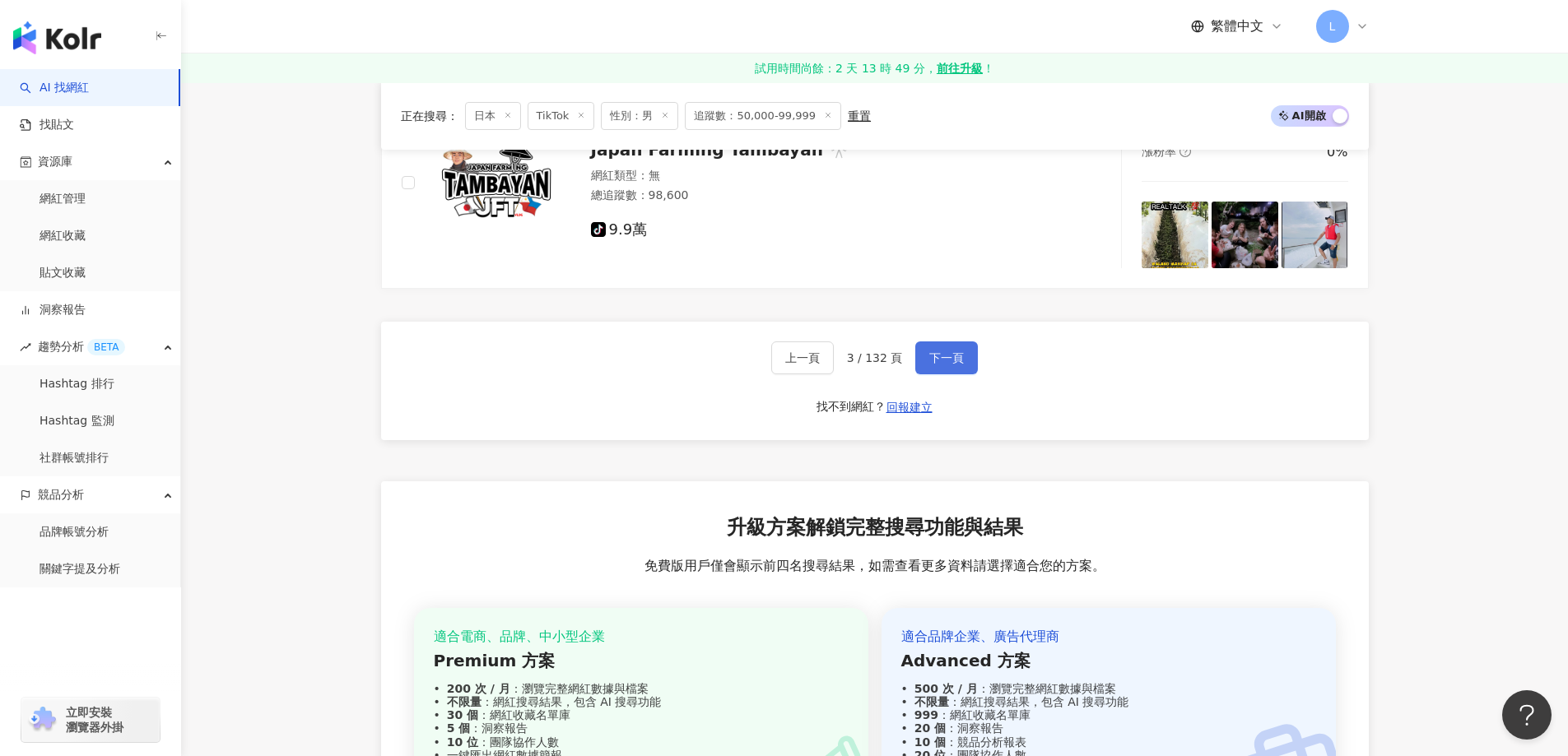
click at [942, 364] on span "下一頁" at bounding box center [947, 358] width 34 height 14
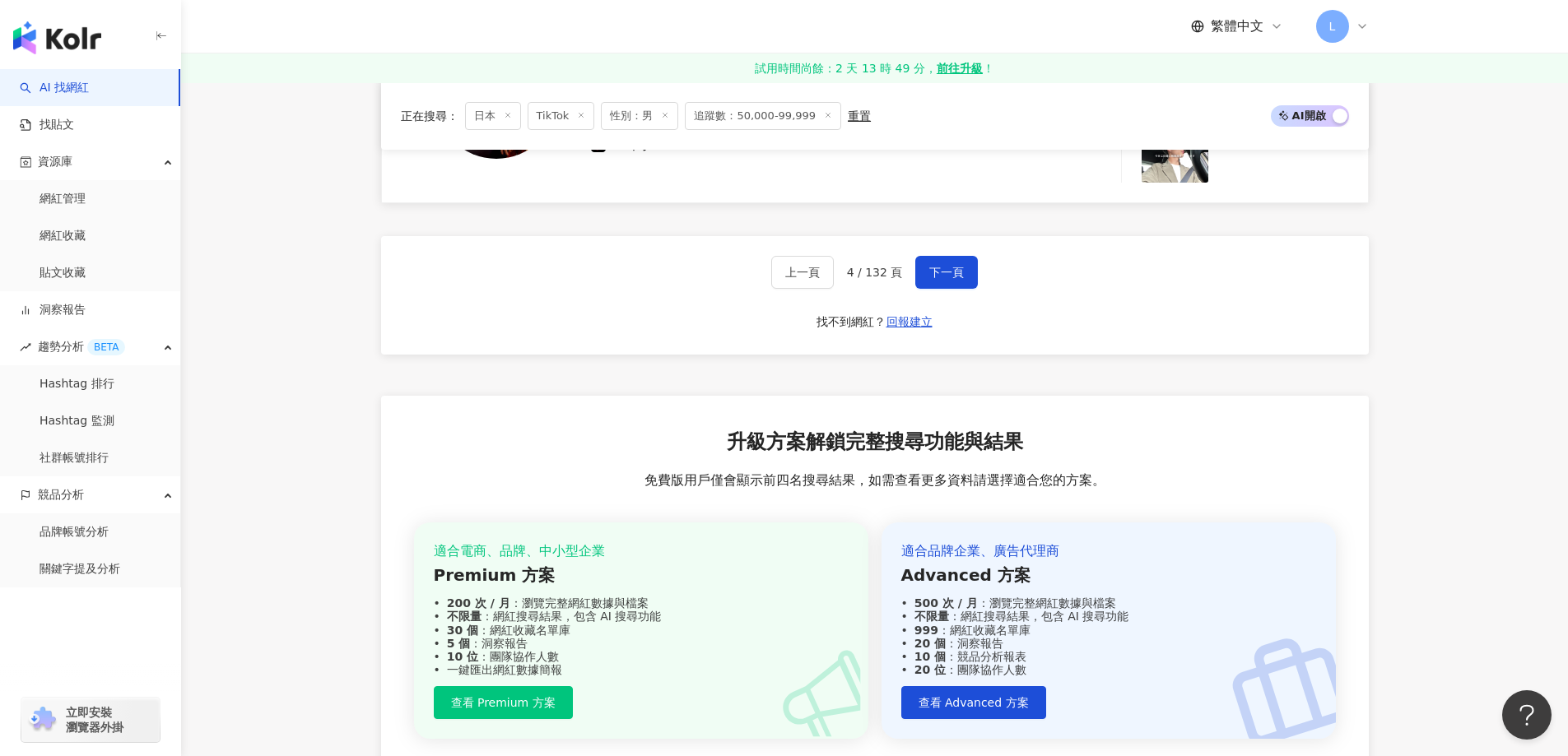
scroll to position [3172, 0]
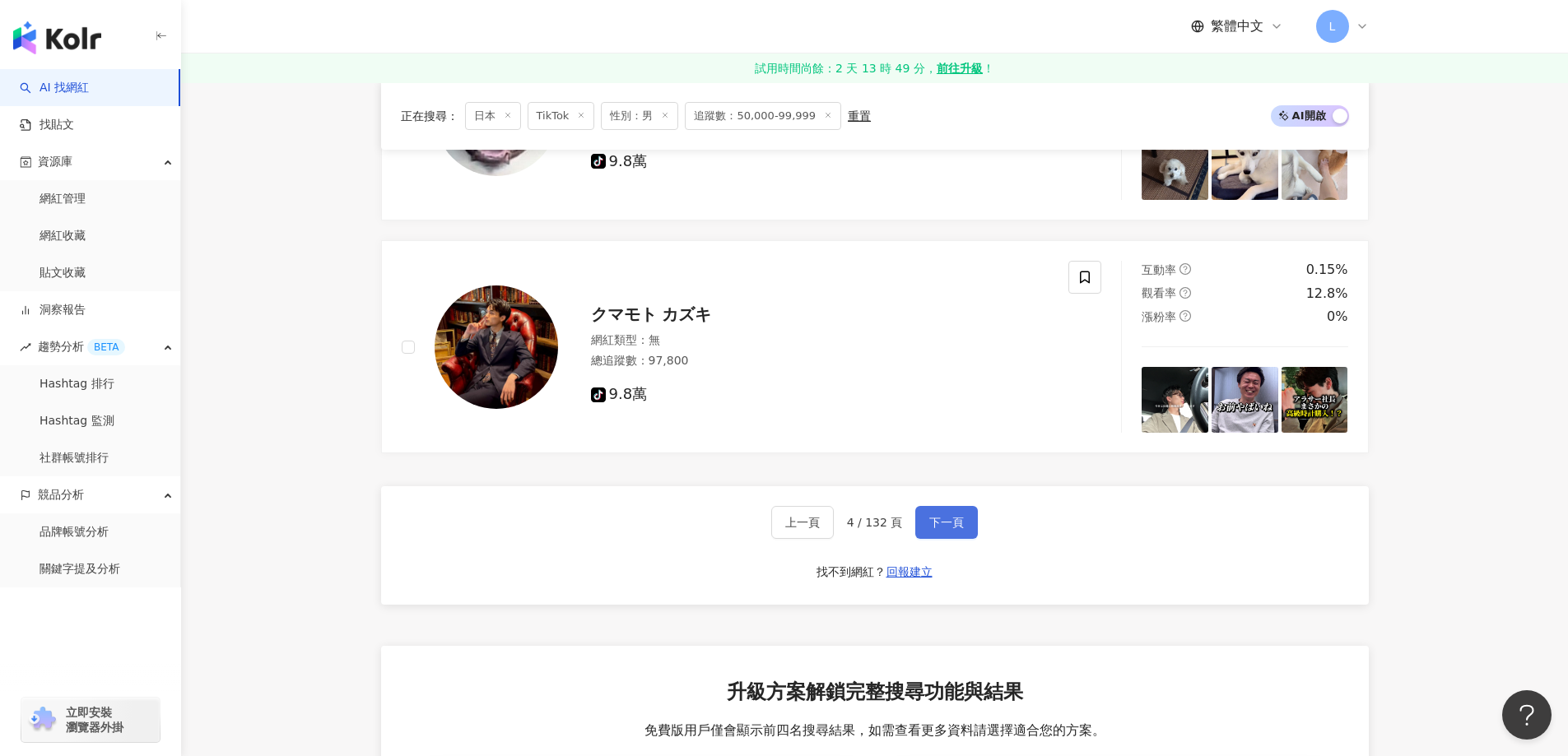
click at [958, 528] on span "下一頁" at bounding box center [947, 522] width 34 height 14
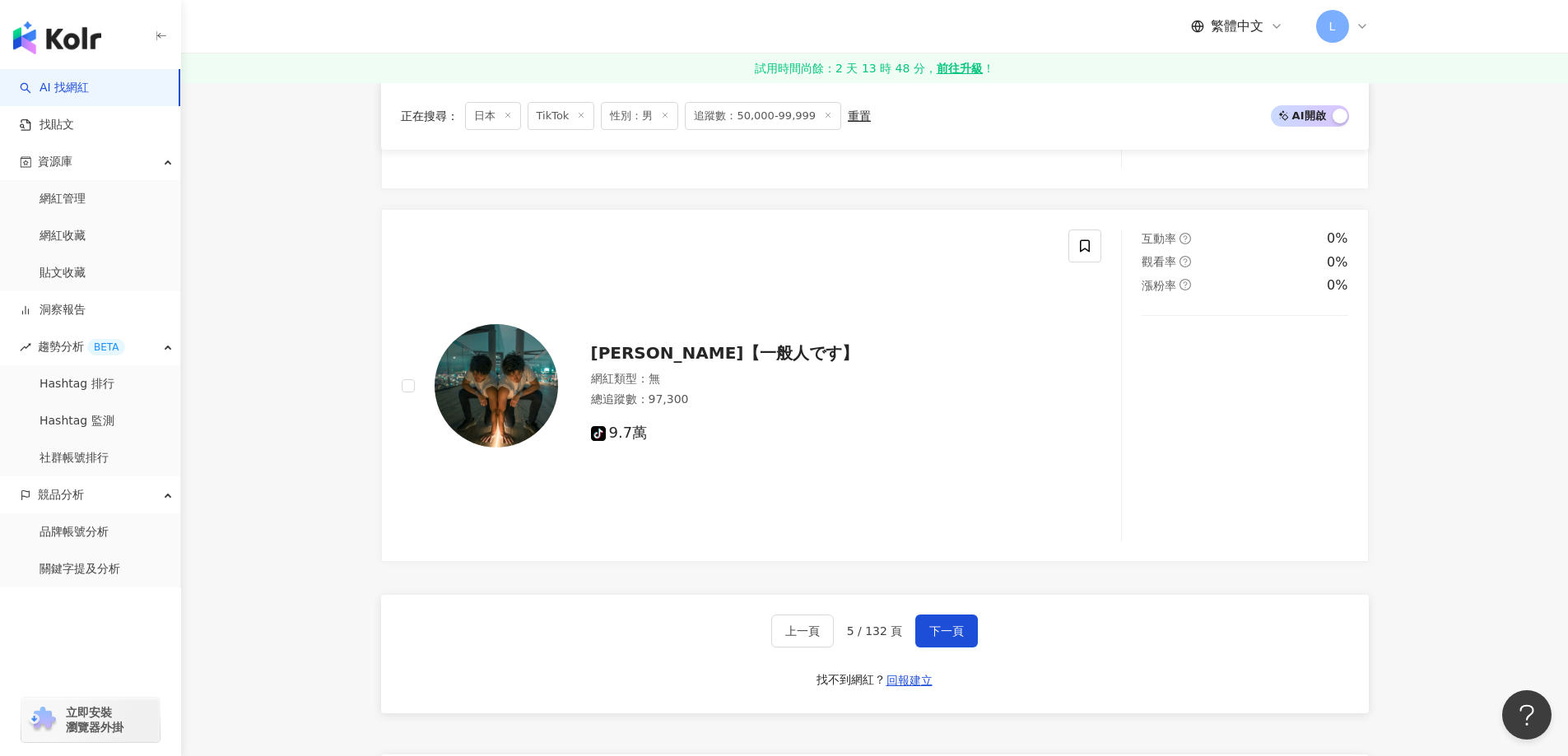
scroll to position [3291, 0]
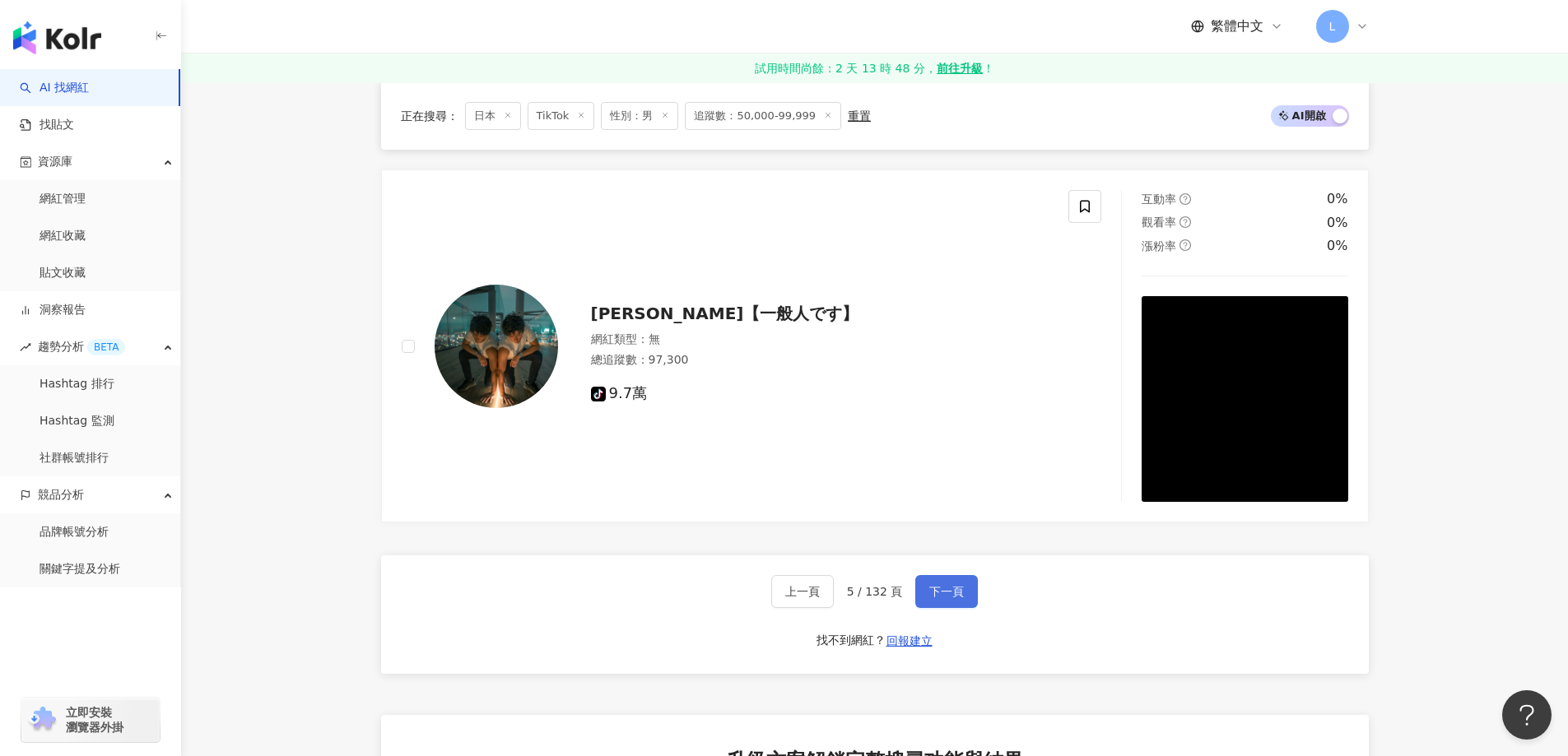
click at [949, 598] on span "下一頁" at bounding box center [947, 591] width 34 height 14
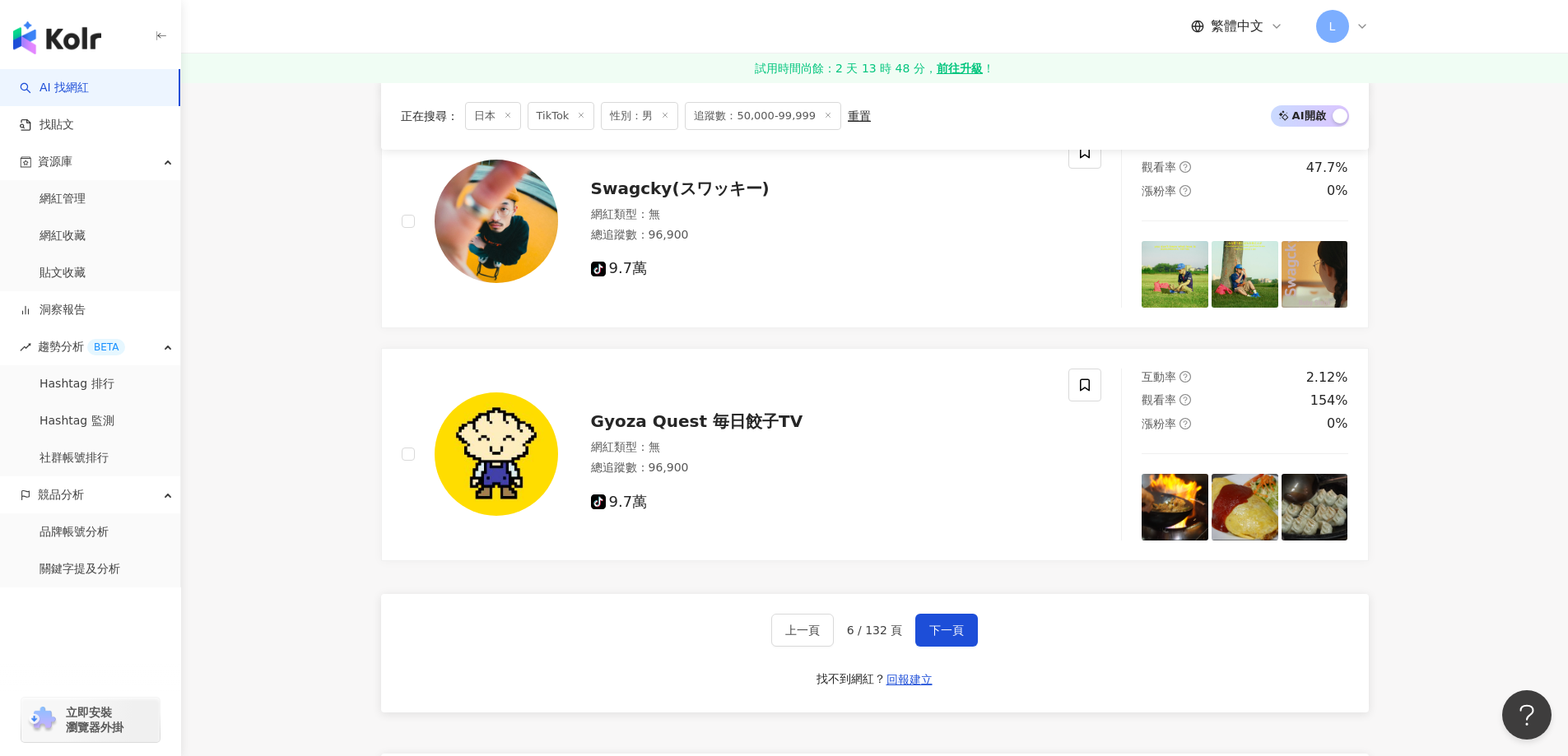
scroll to position [2964, 0]
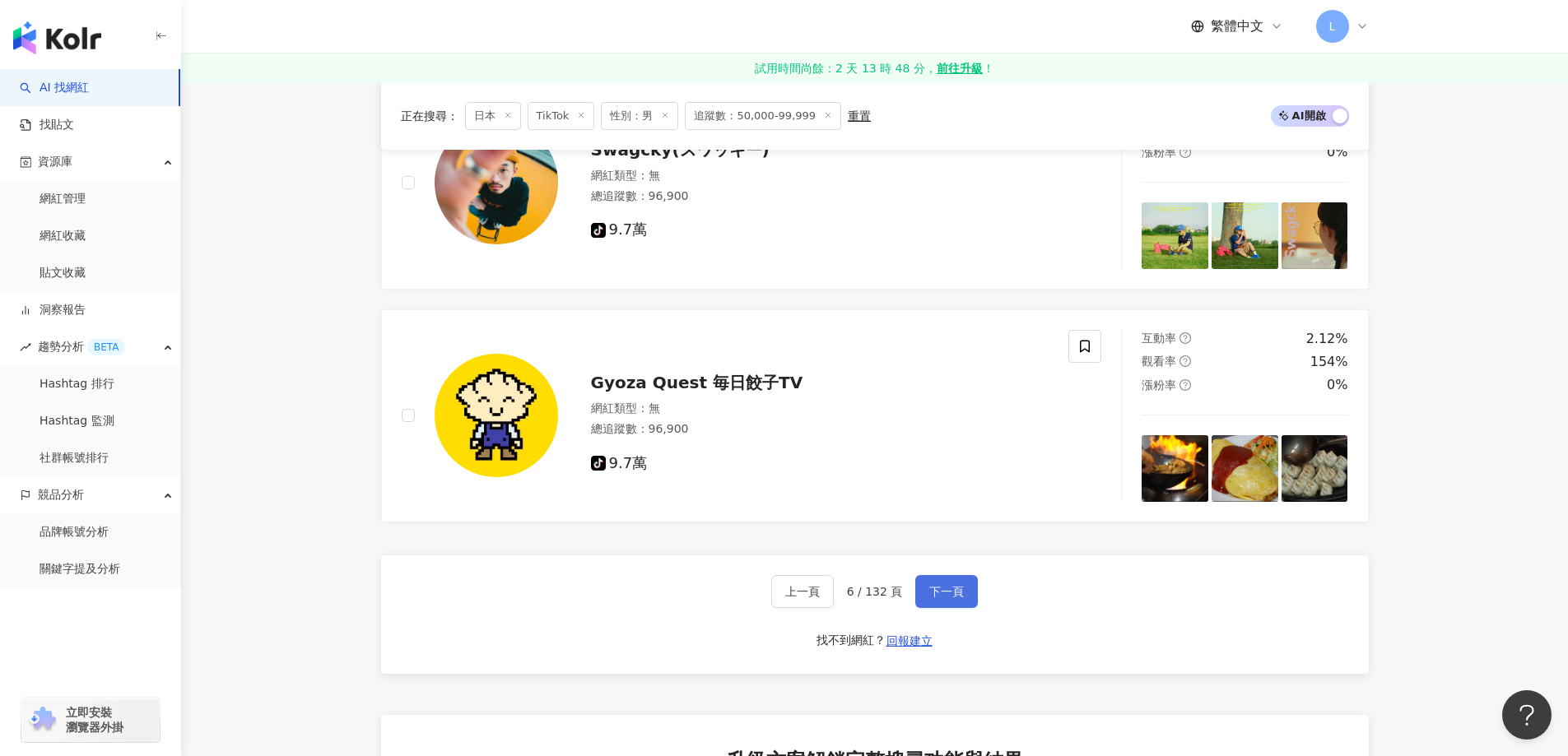
click at [944, 598] on span "下一頁" at bounding box center [947, 591] width 34 height 14
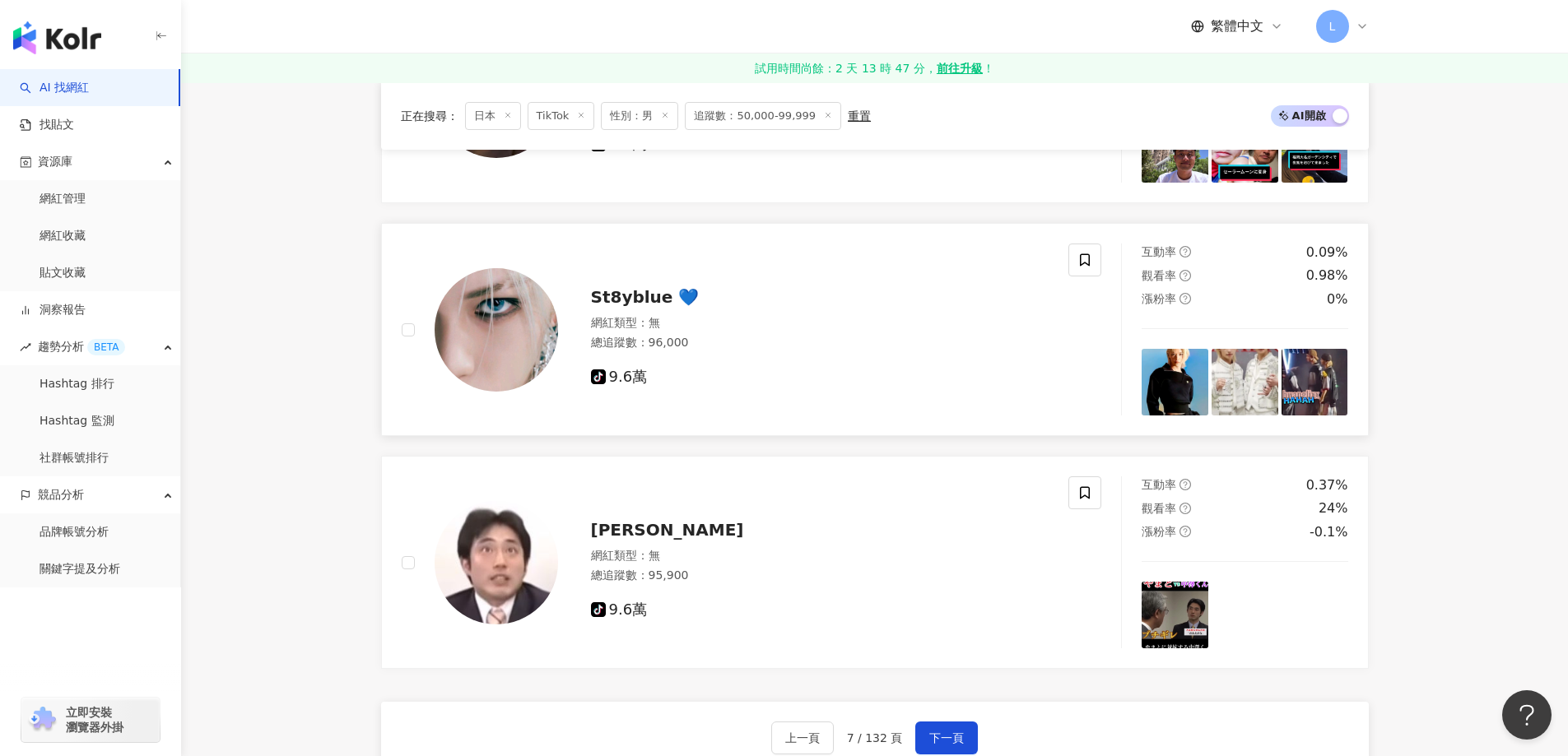
scroll to position [3081, 0]
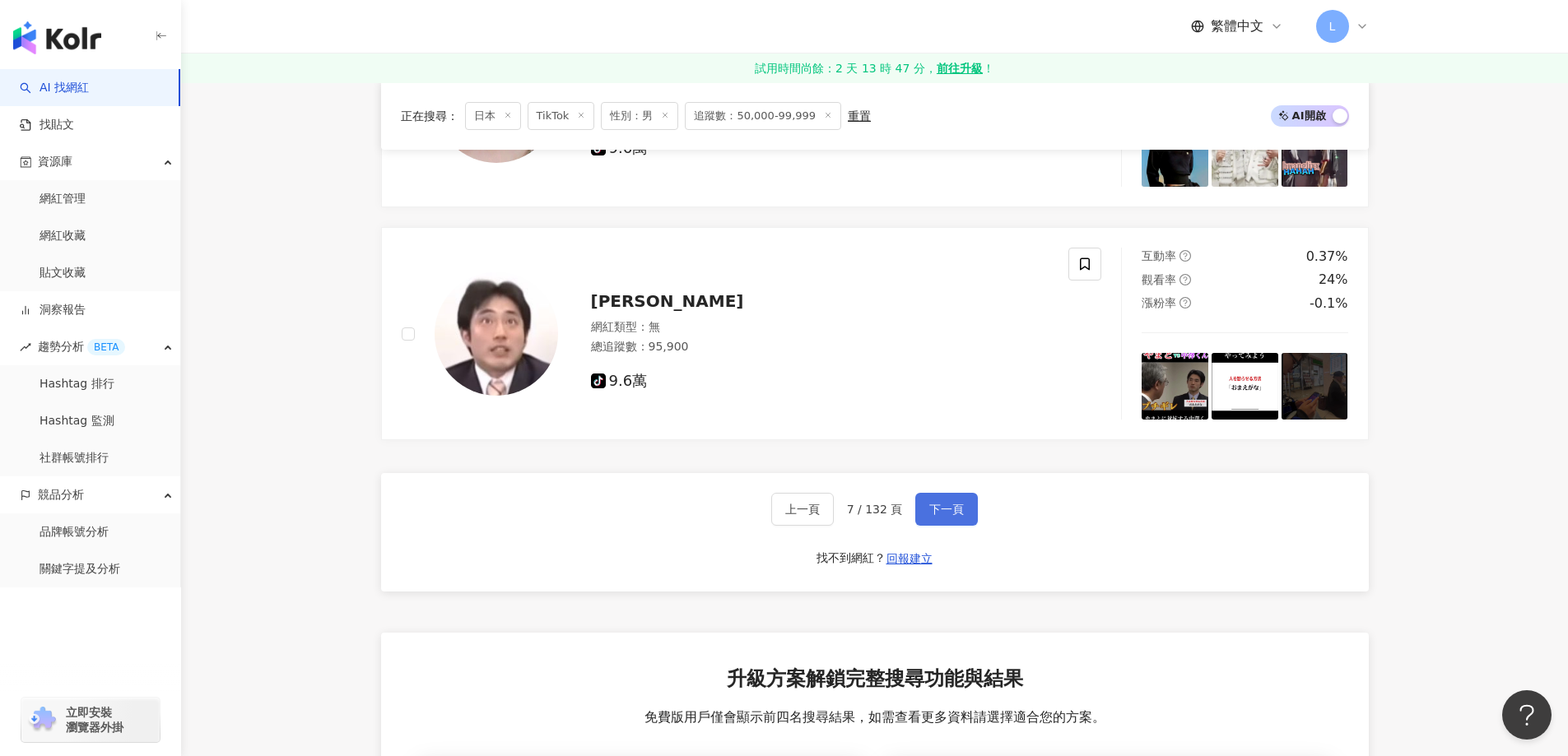
click at [939, 515] on span "下一頁" at bounding box center [947, 509] width 34 height 14
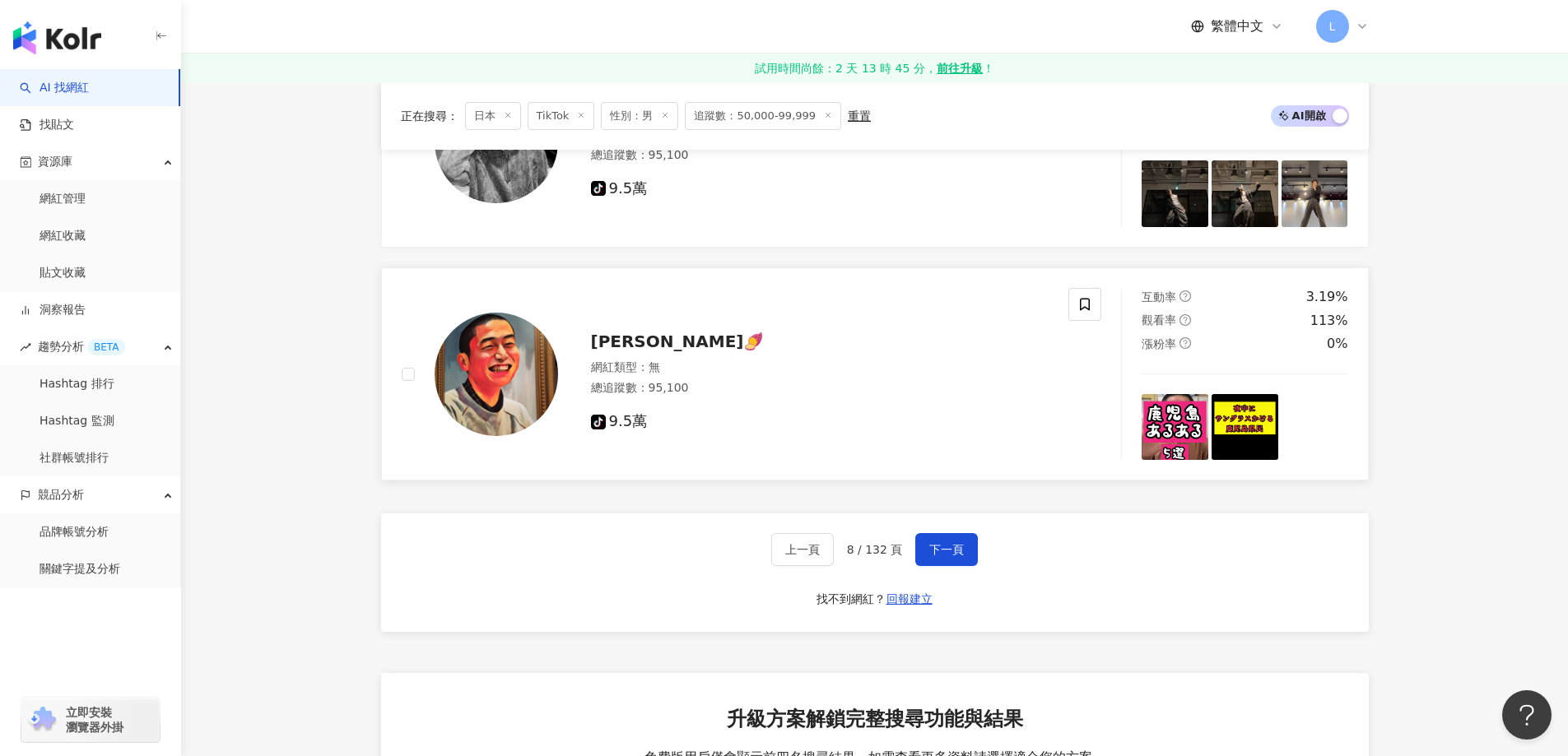
scroll to position [3185, 0]
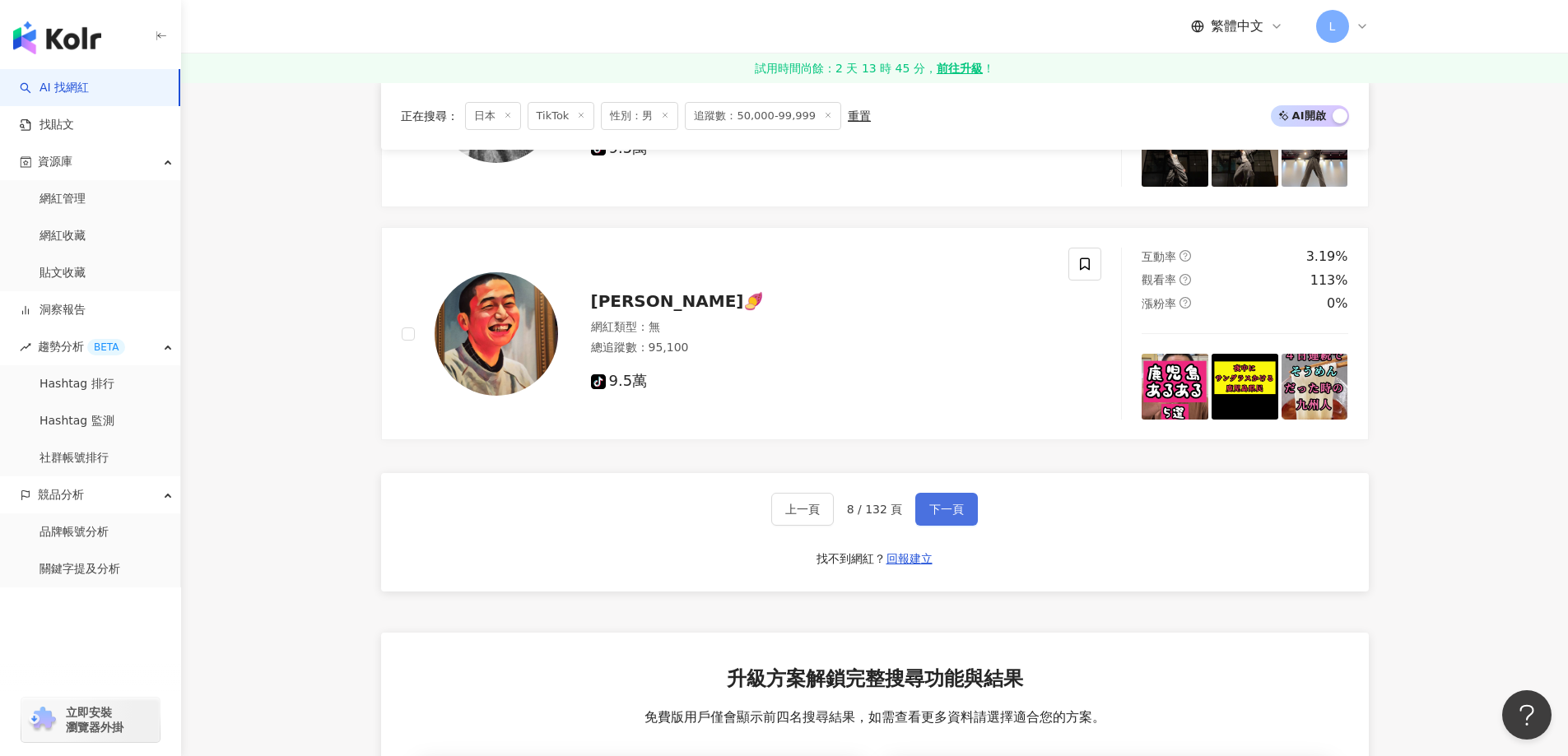
click at [950, 515] on span "下一頁" at bounding box center [947, 509] width 34 height 14
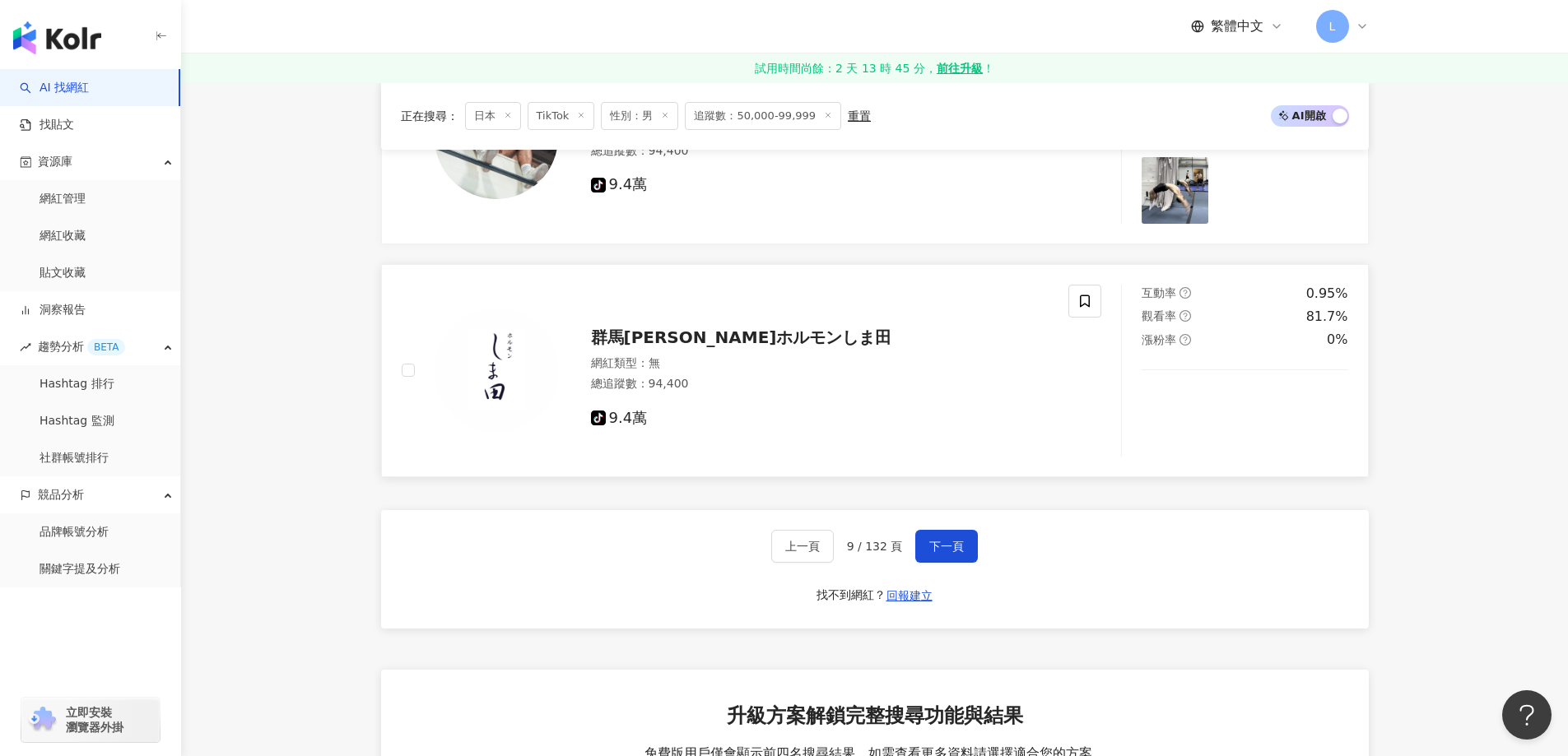
scroll to position [3046, 0]
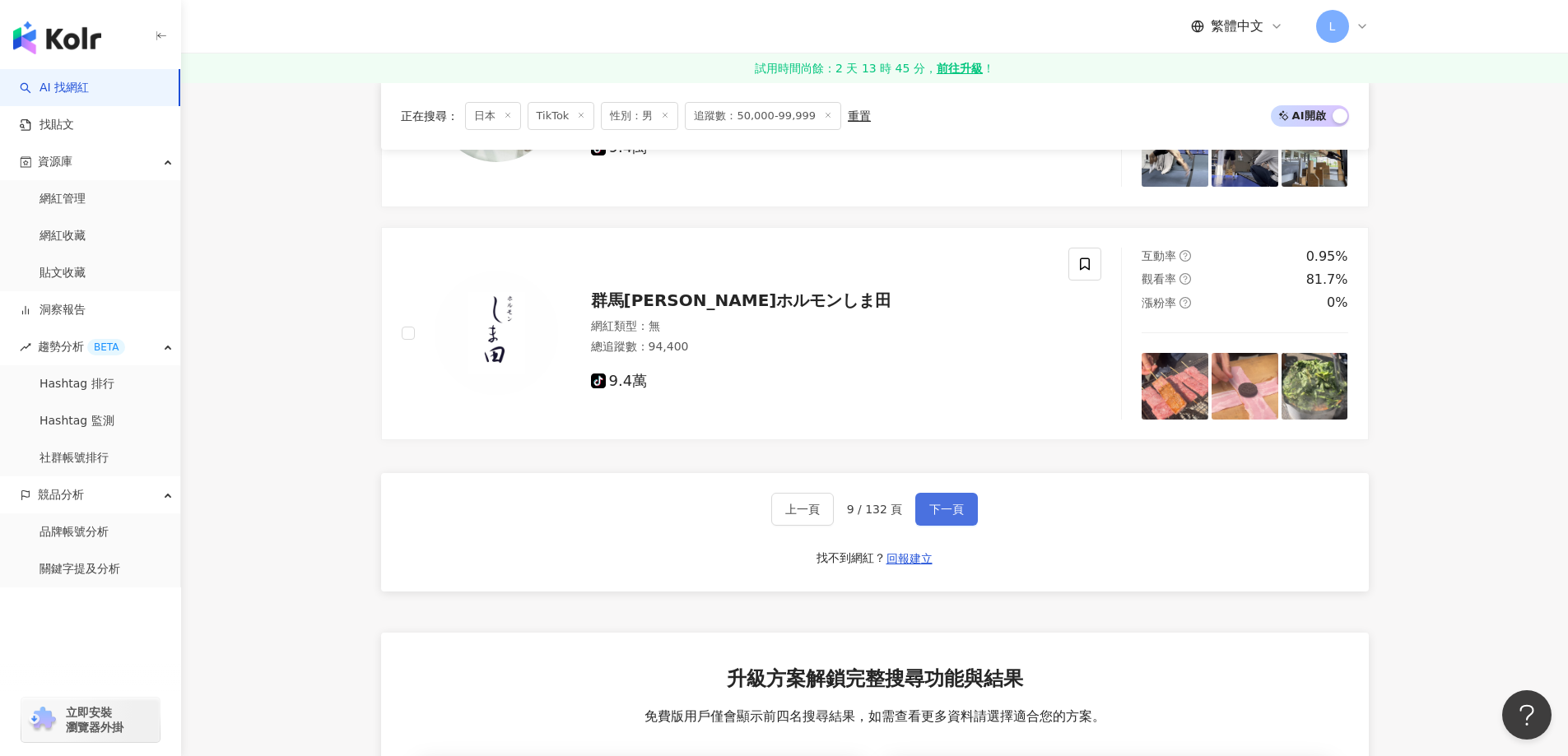
click at [958, 515] on span "下一頁" at bounding box center [947, 509] width 34 height 14
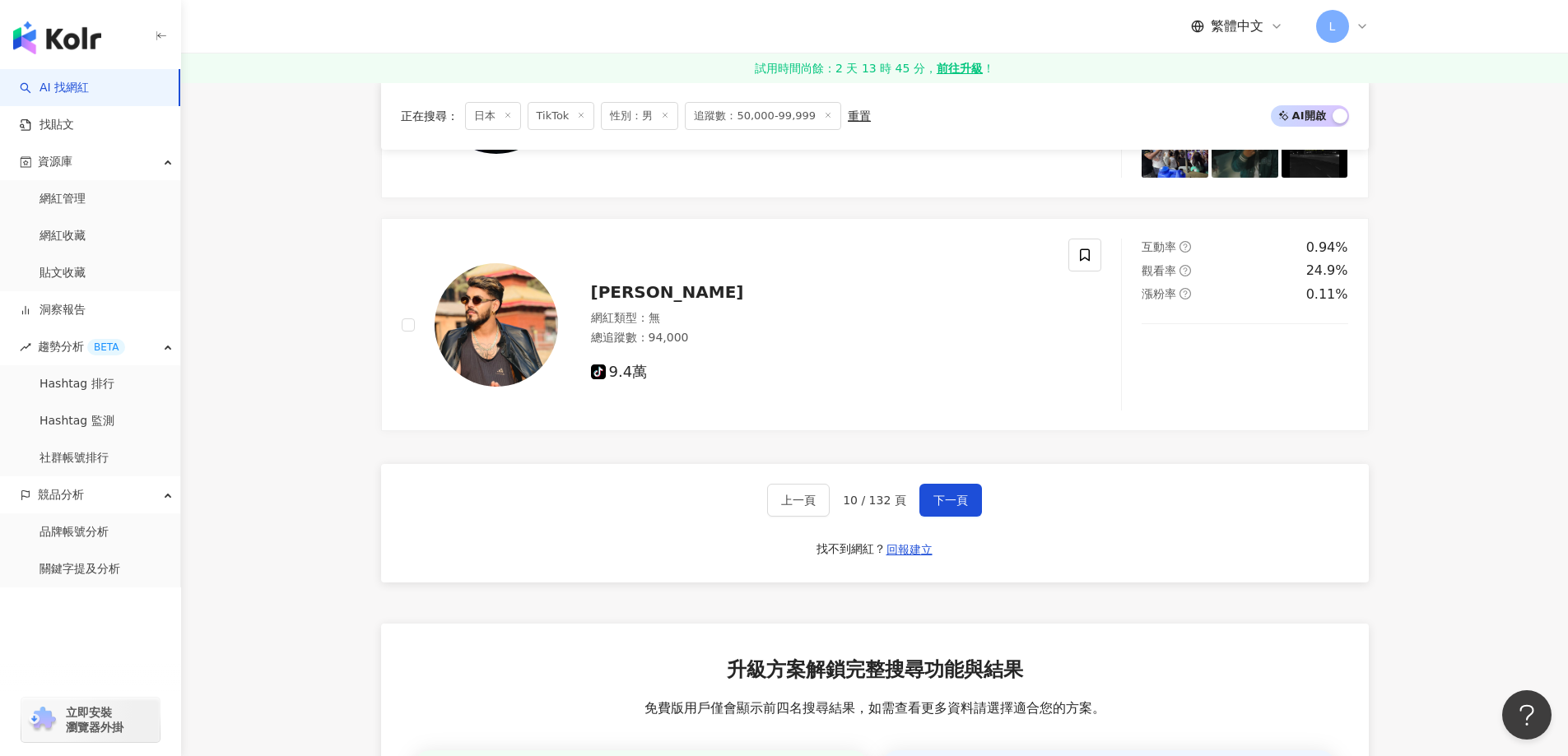
scroll to position [3126, 0]
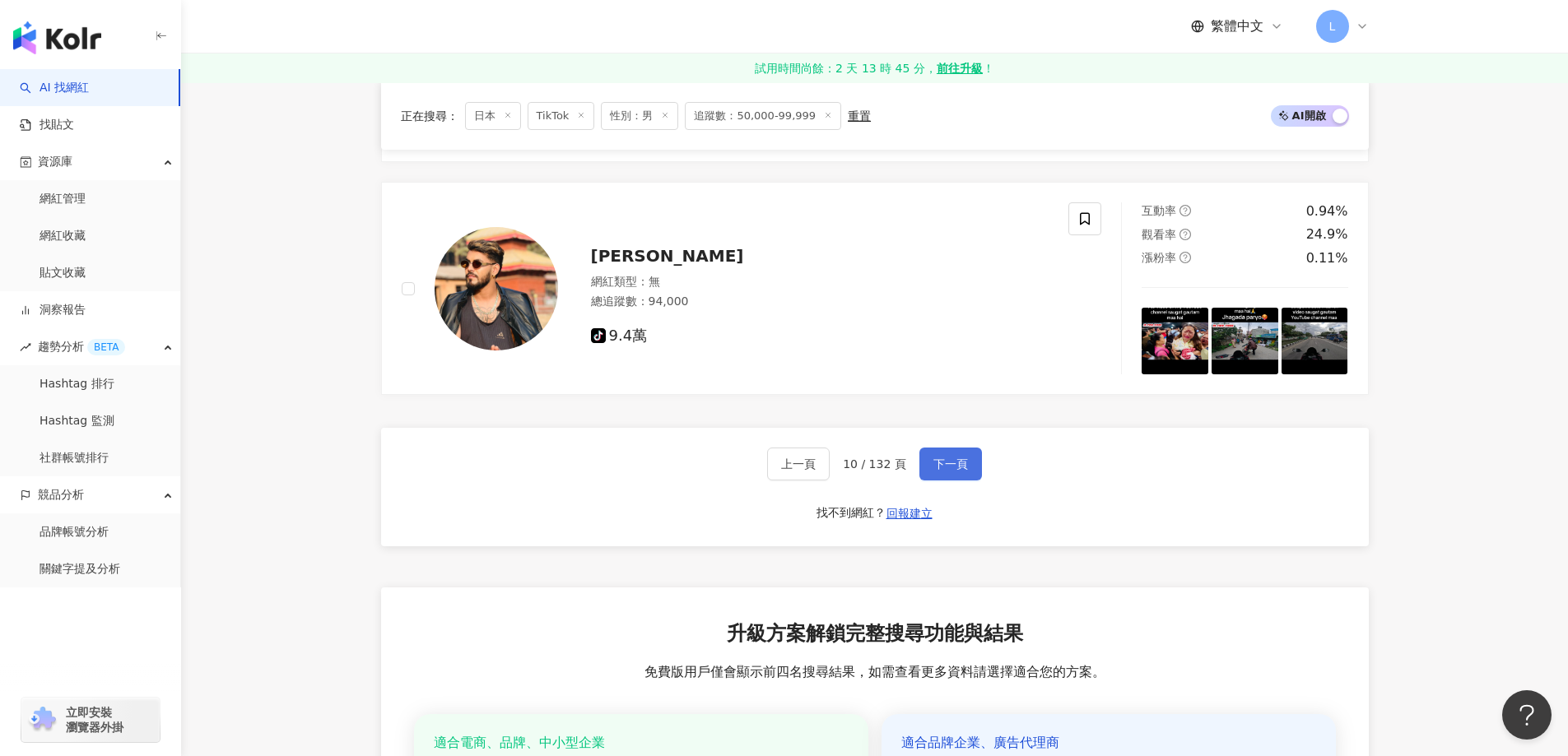
click at [960, 470] on span "下一頁" at bounding box center [950, 464] width 34 height 14
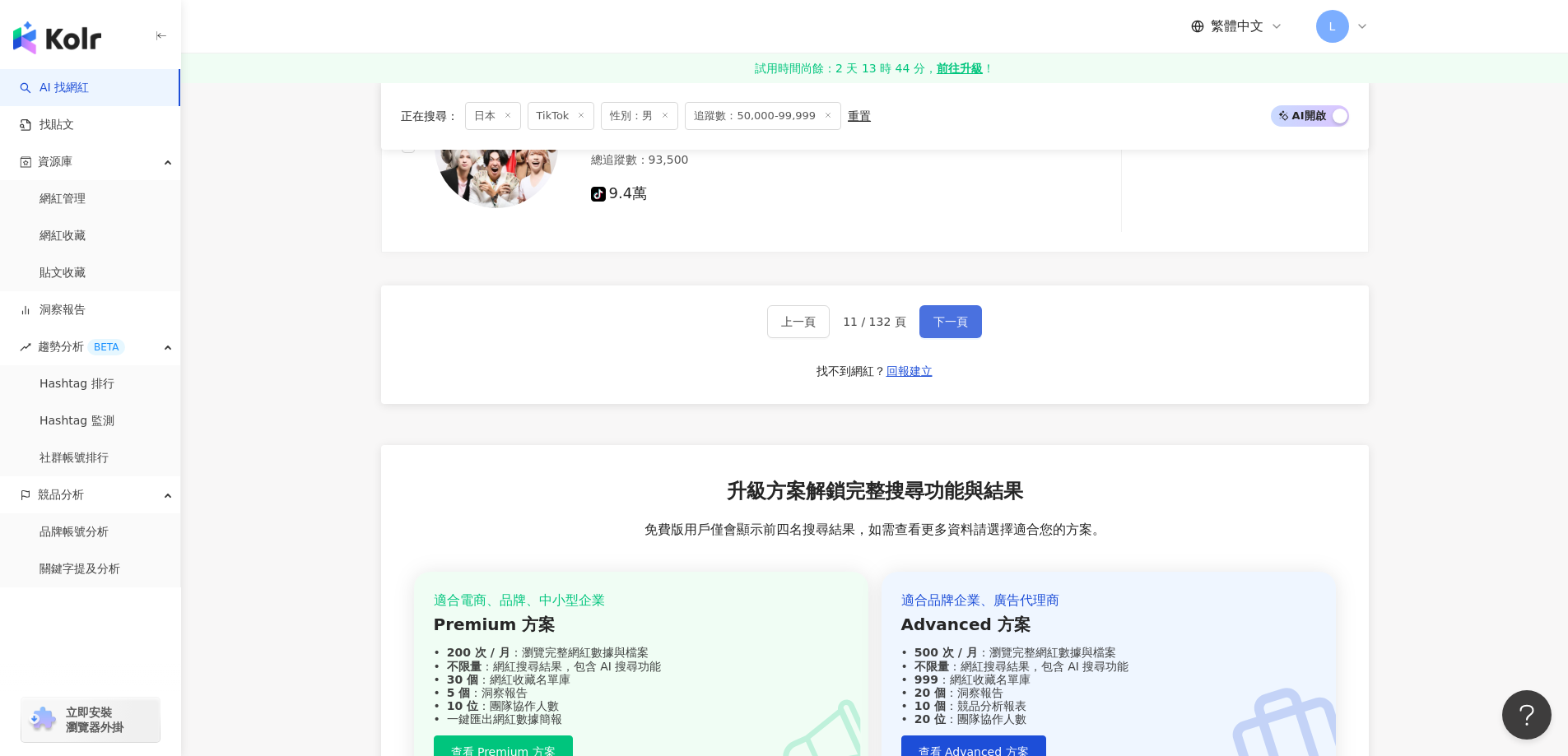
scroll to position [3347, 0]
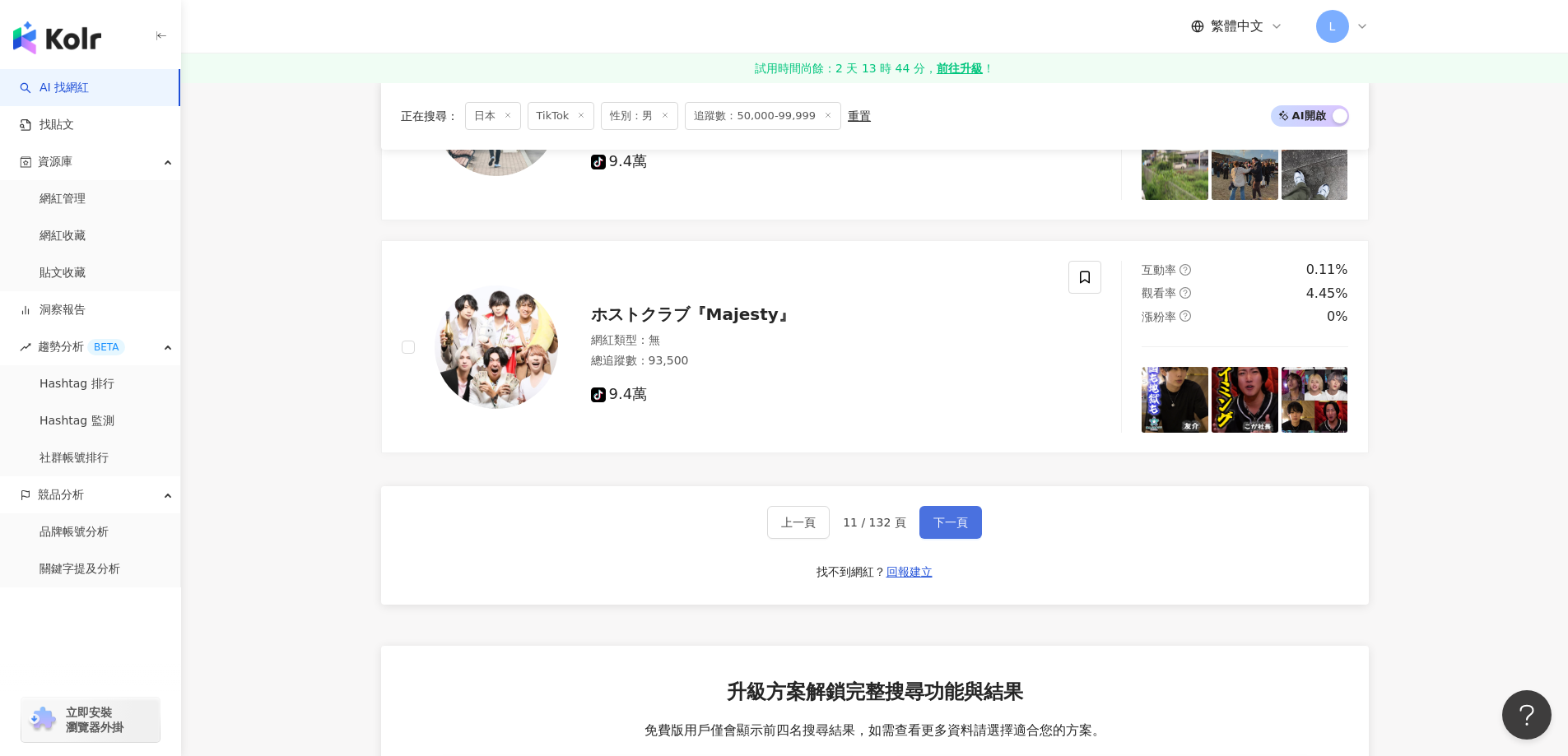
click at [949, 521] on button "下一頁" at bounding box center [950, 522] width 62 height 33
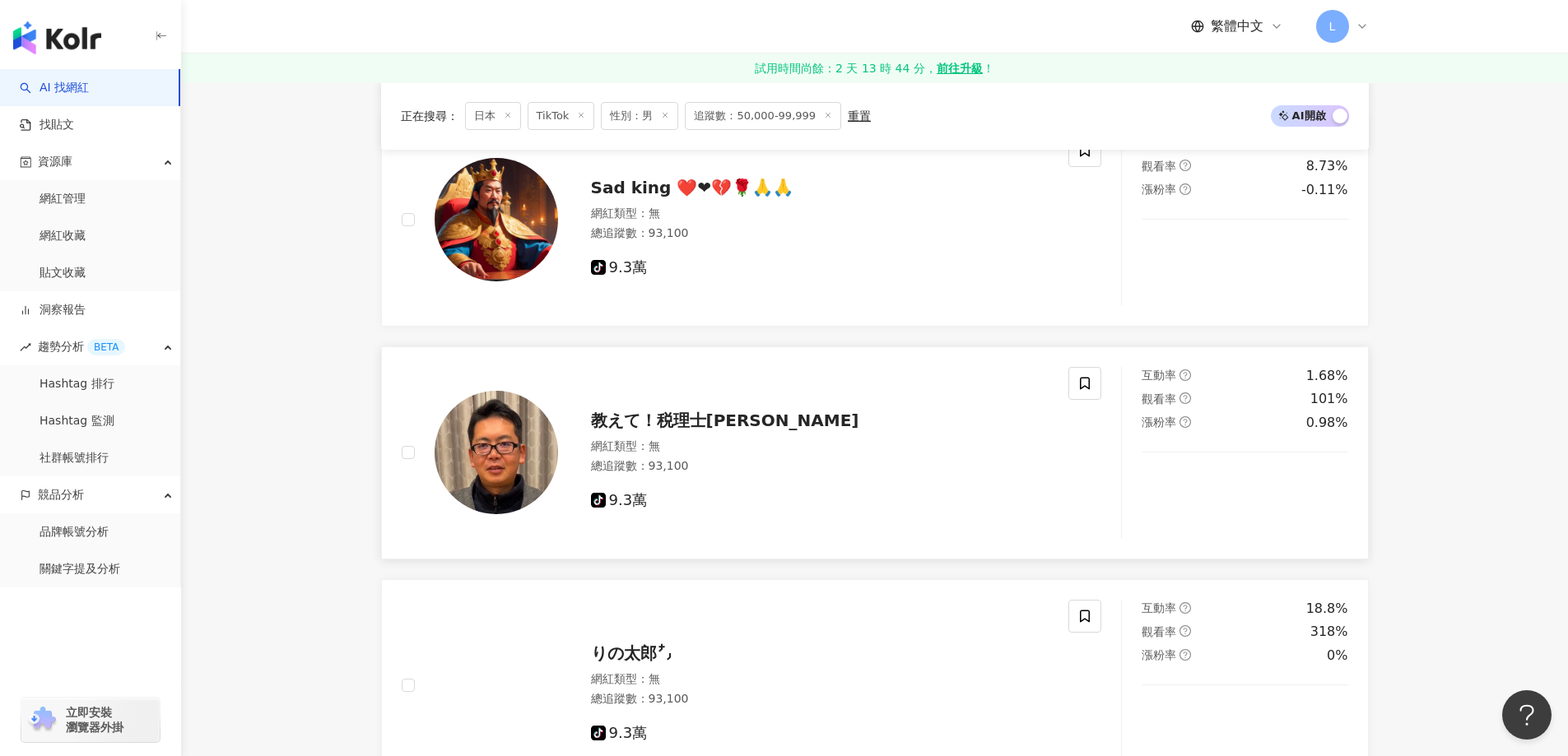
scroll to position [2879, 0]
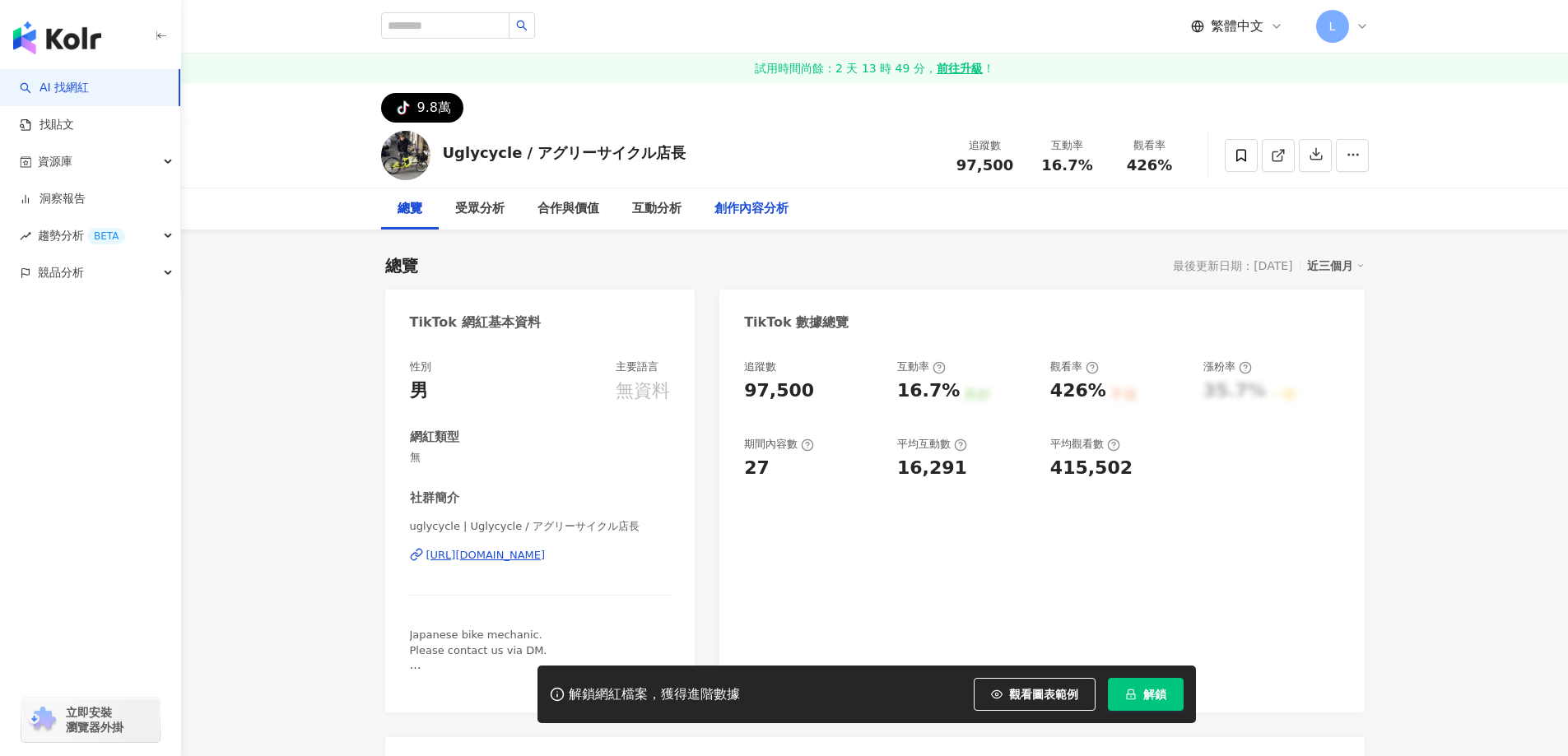
click at [770, 216] on div "創作內容分析" at bounding box center [751, 209] width 74 height 20
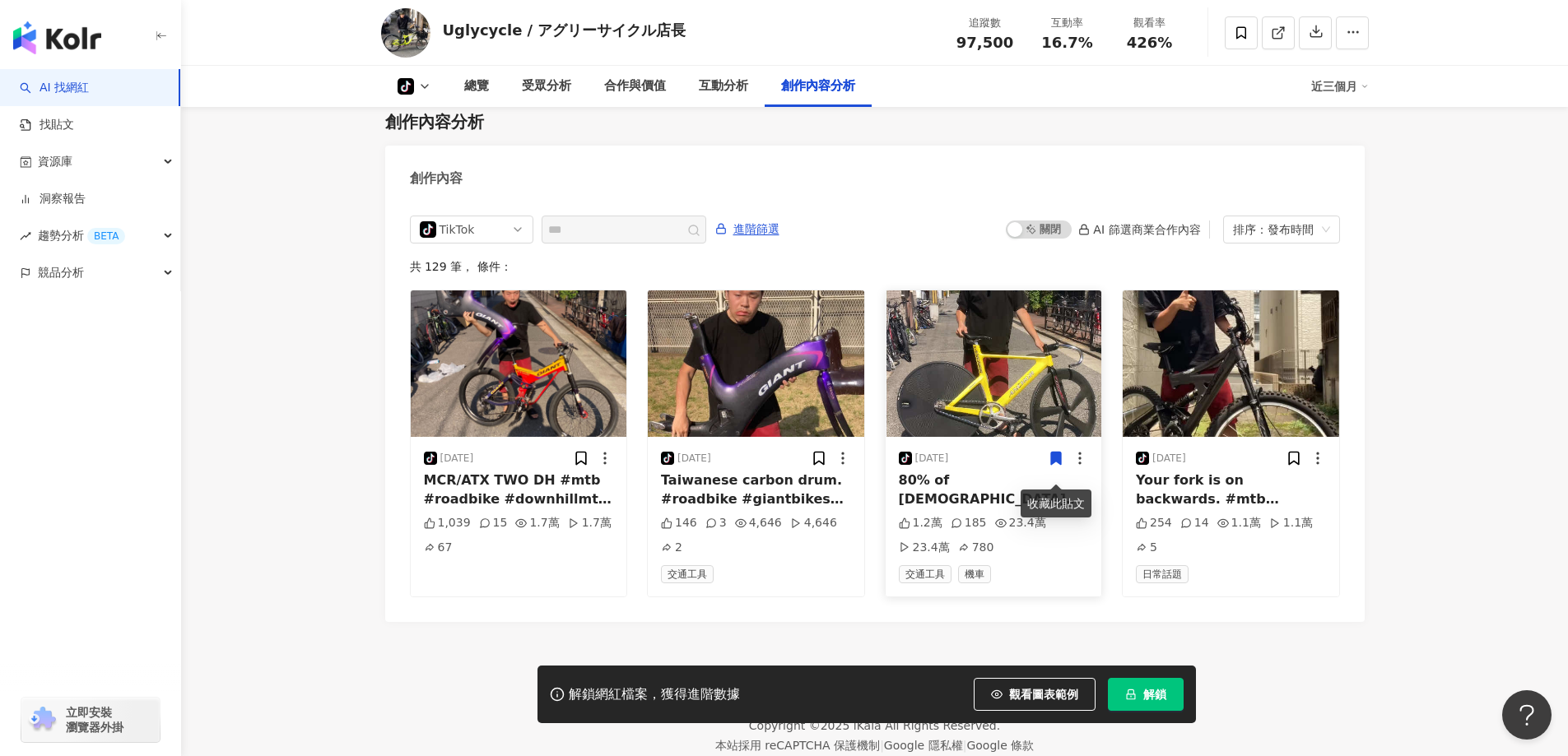
click at [1020, 408] on img "button" at bounding box center [994, 363] width 216 height 146
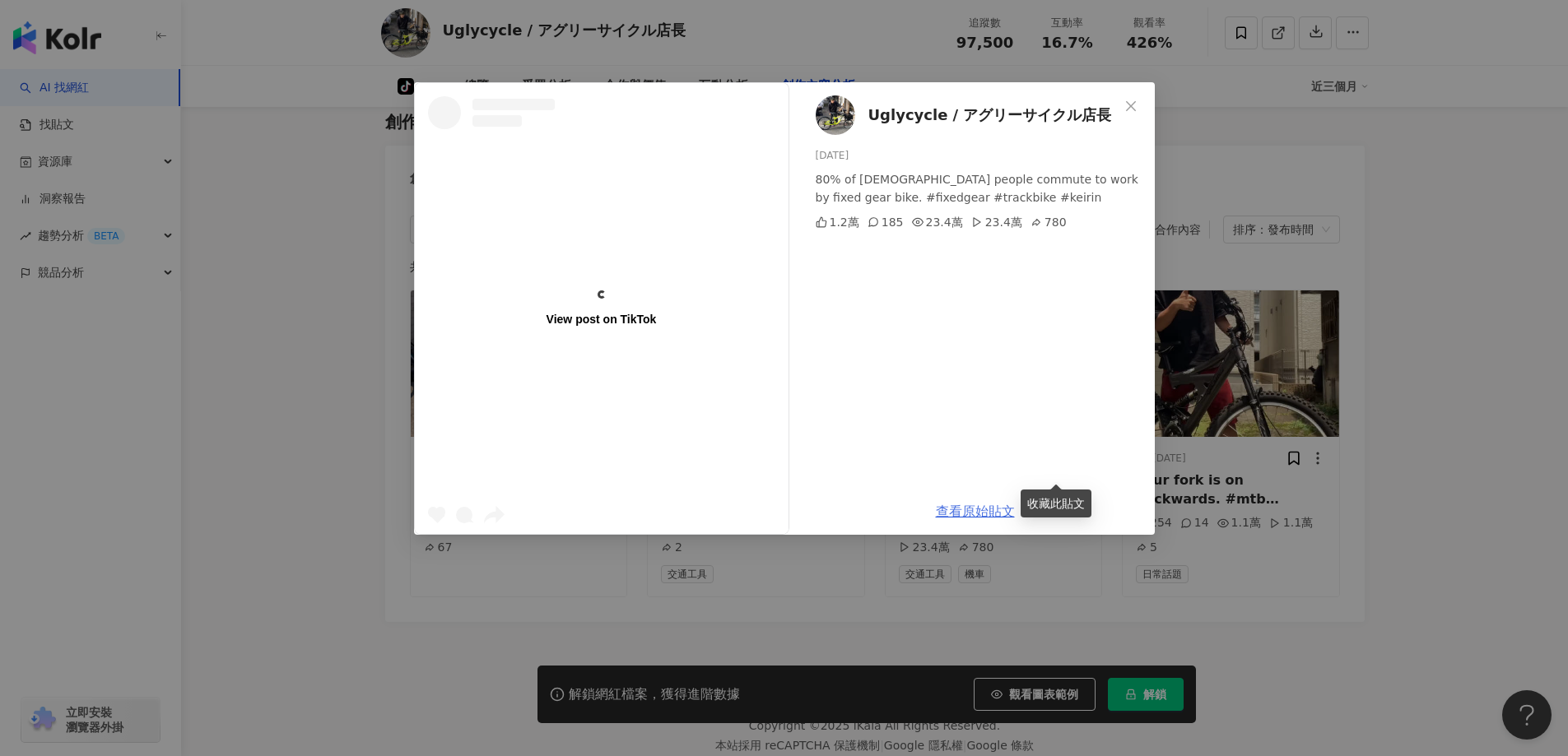
click at [959, 514] on link "查看原始貼文" at bounding box center [976, 511] width 79 height 15
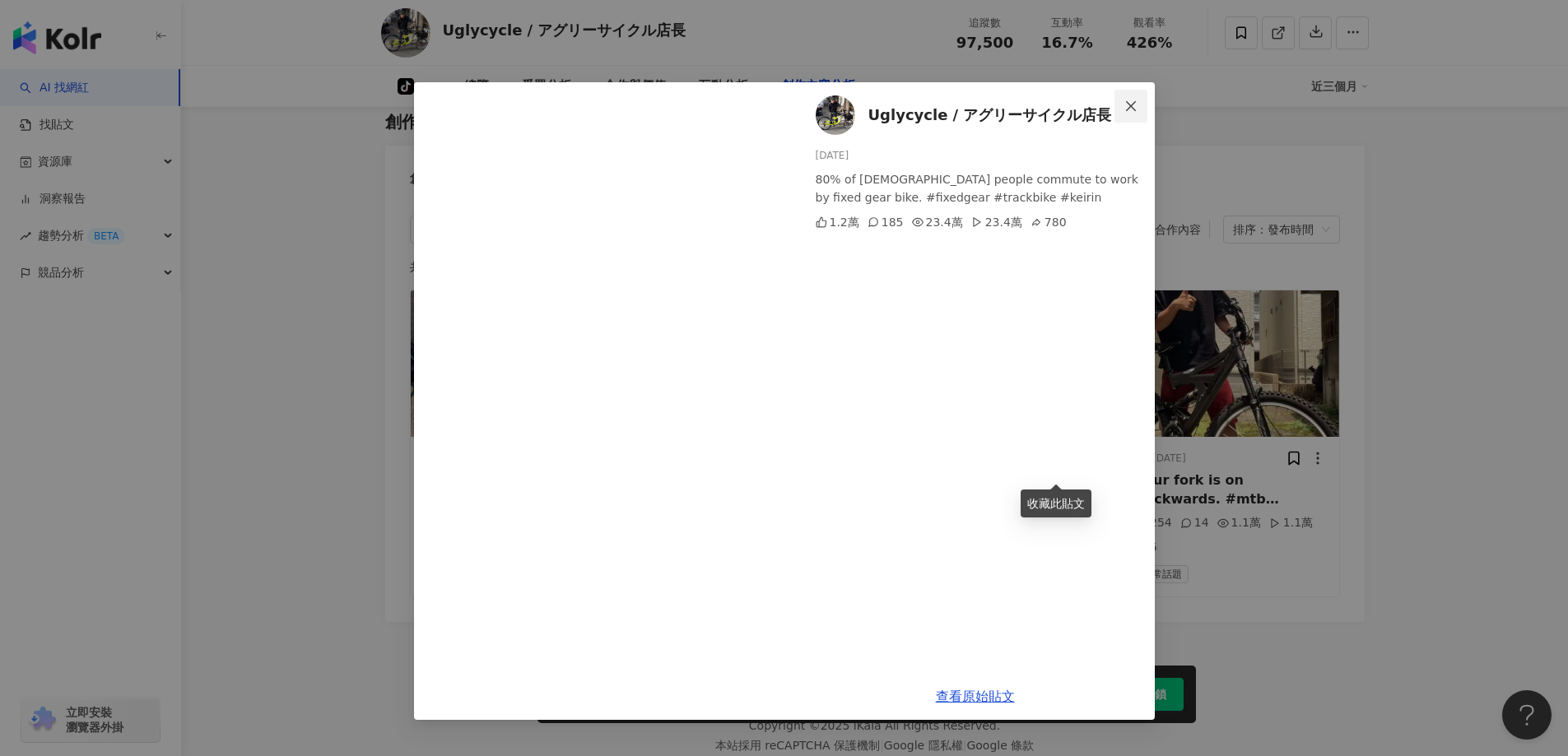
click at [1127, 105] on icon "close" at bounding box center [1131, 105] width 14 height 14
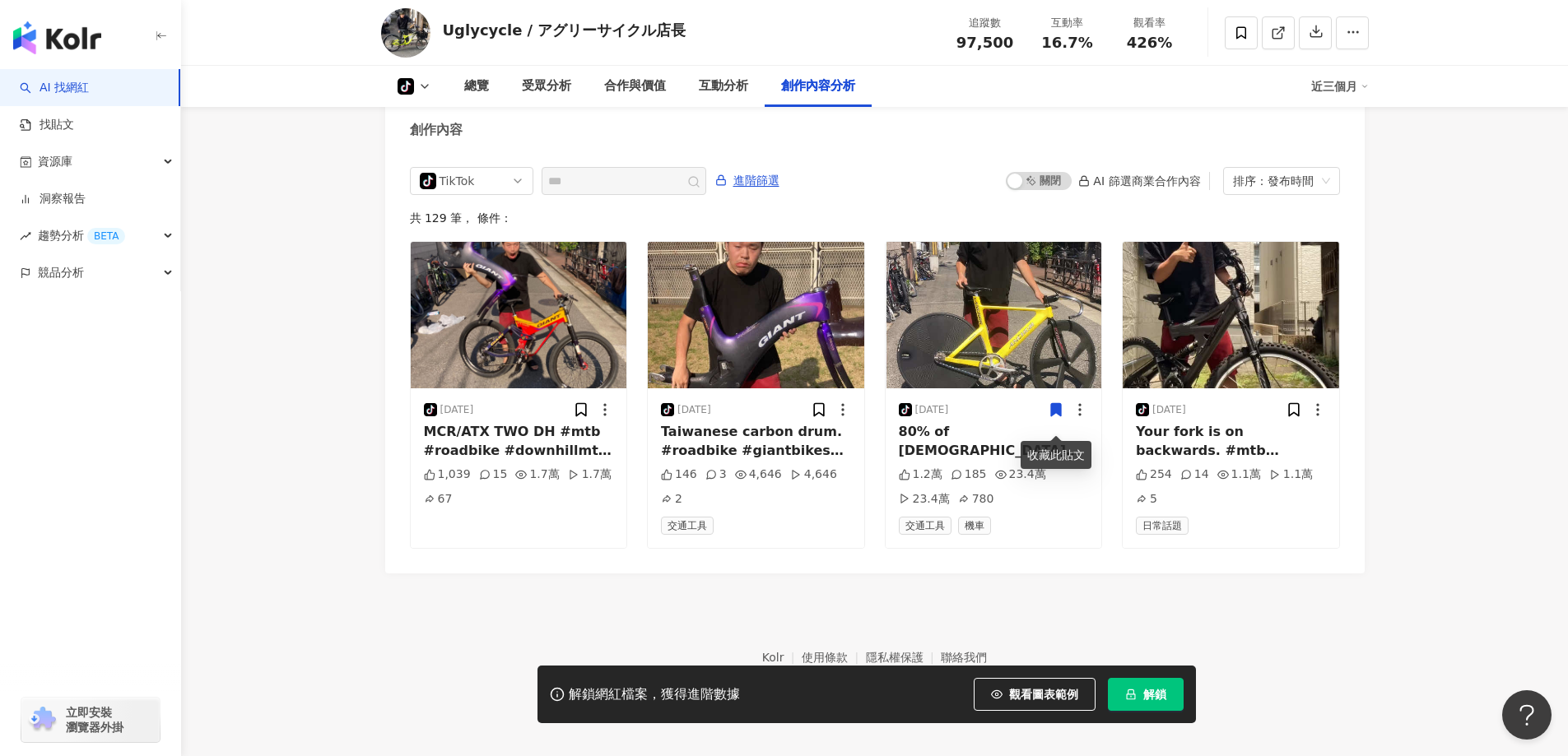
scroll to position [3199, 0]
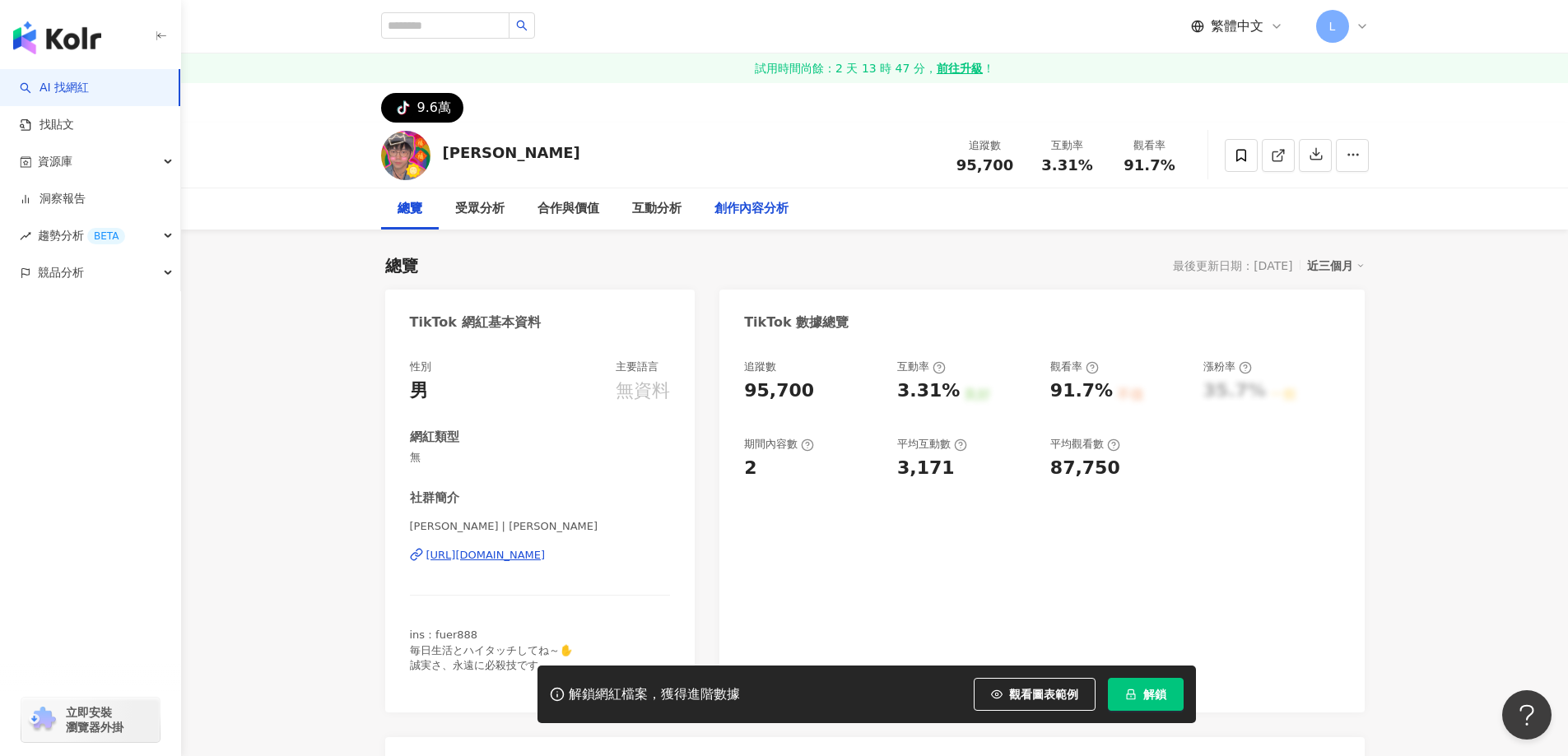
click at [732, 207] on div "創作內容分析" at bounding box center [751, 209] width 74 height 20
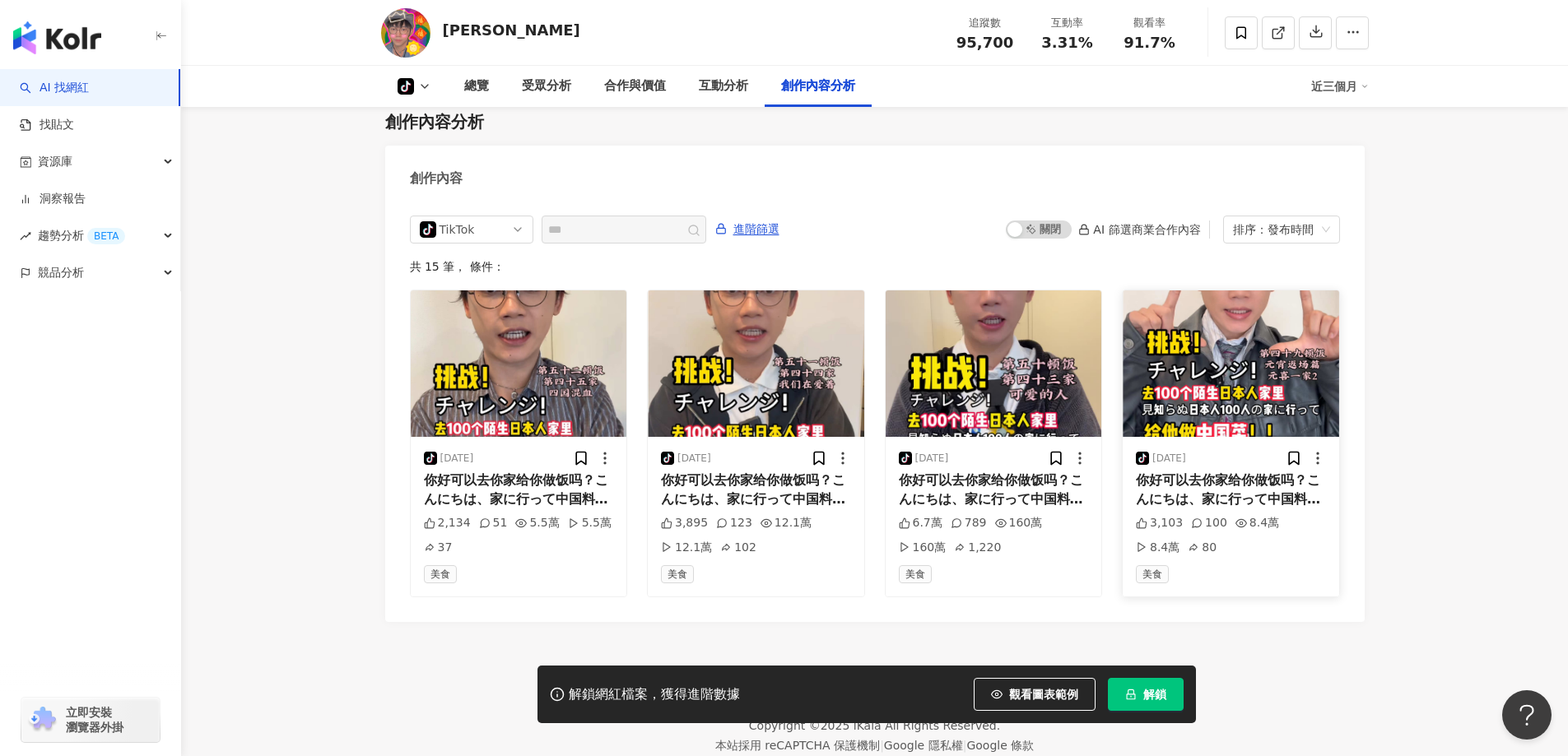
click at [1186, 404] on img "button" at bounding box center [1231, 363] width 216 height 146
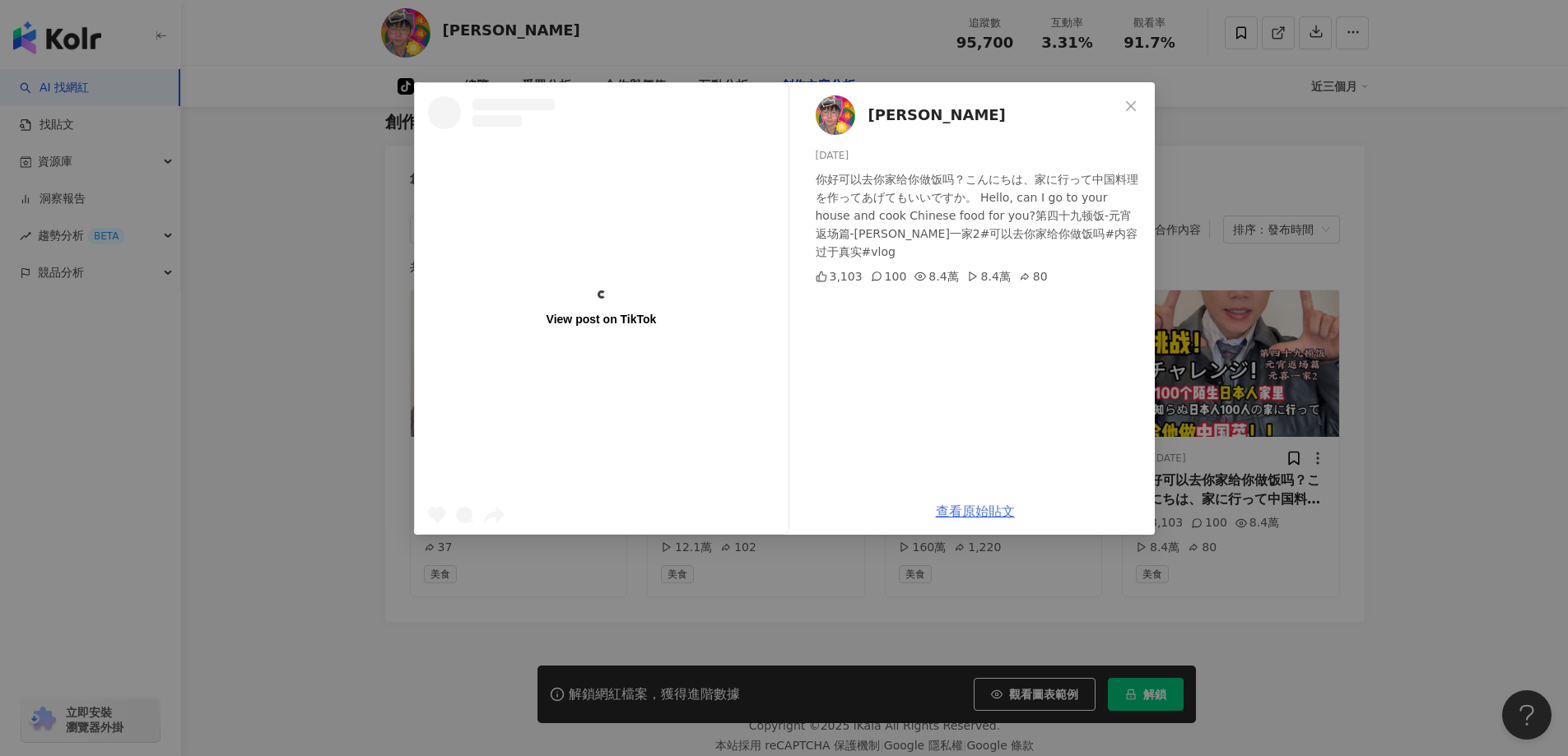
click at [995, 513] on link "查看原始貼文" at bounding box center [976, 511] width 79 height 15
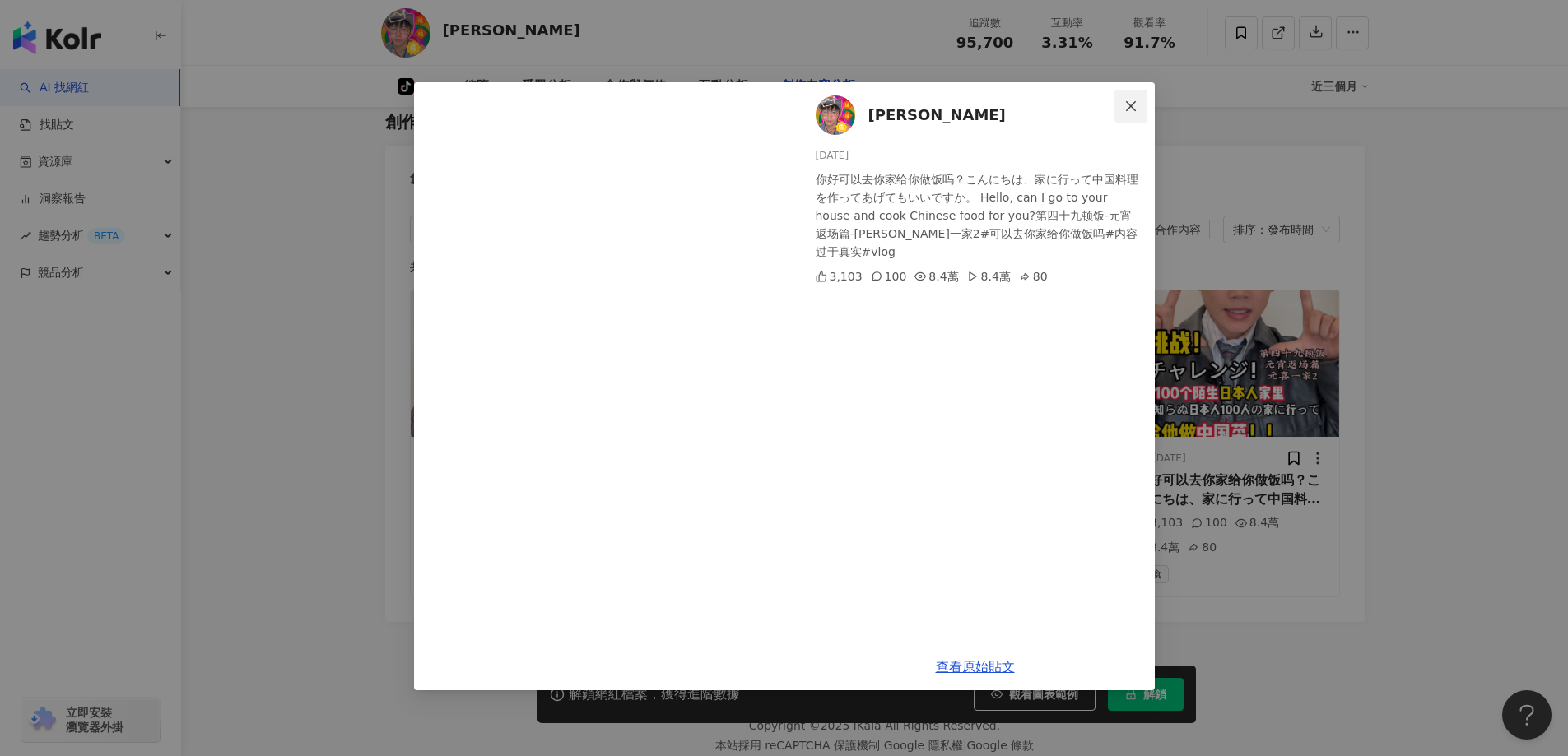
click at [1129, 107] on icon "close" at bounding box center [1131, 105] width 10 height 10
